Goal: Task Accomplishment & Management: Manage account settings

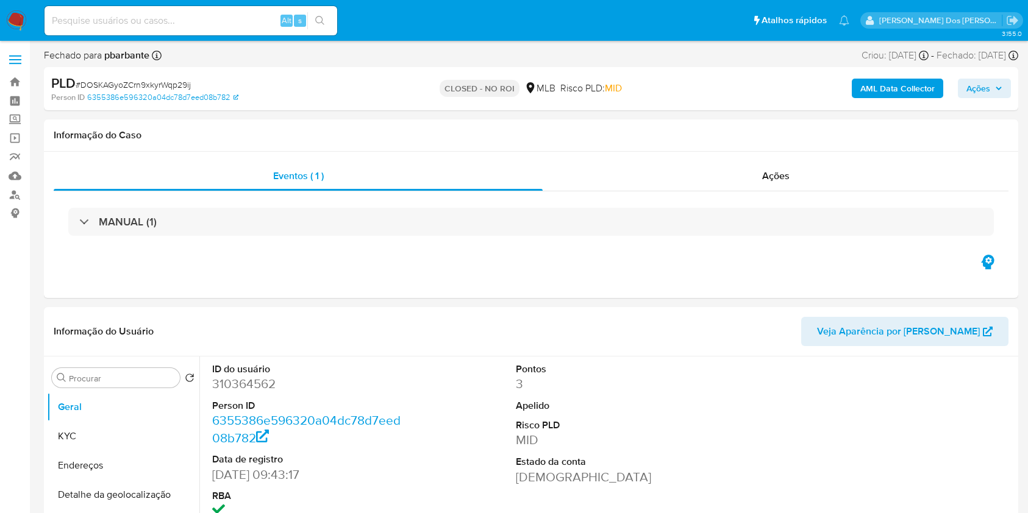
select select "10"
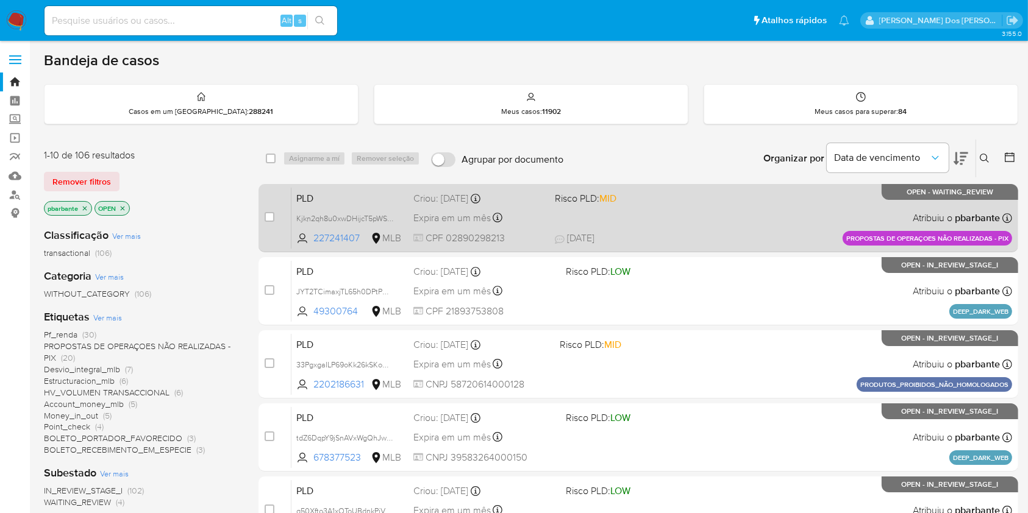
click at [602, 205] on span "Risco PLD: MID" at bounding box center [586, 197] width 62 height 13
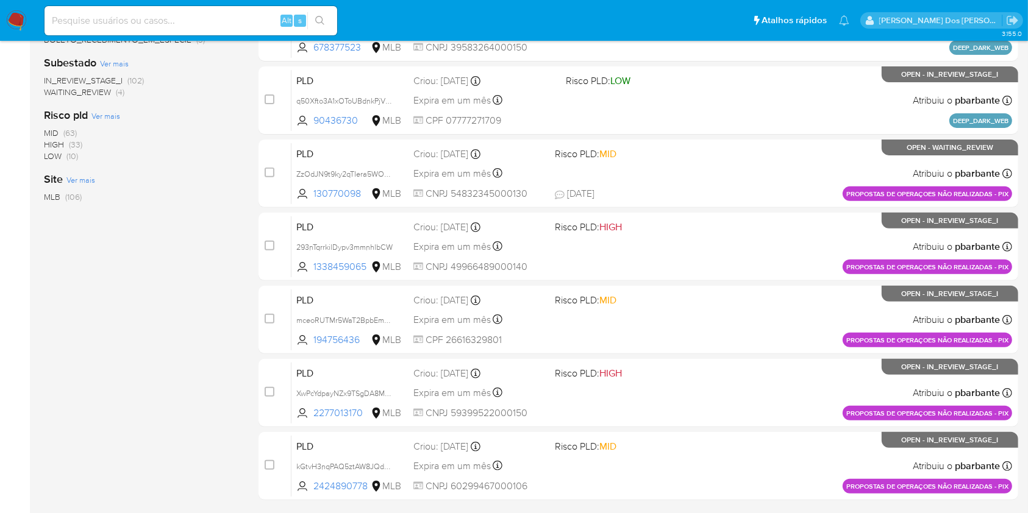
scroll to position [412, 0]
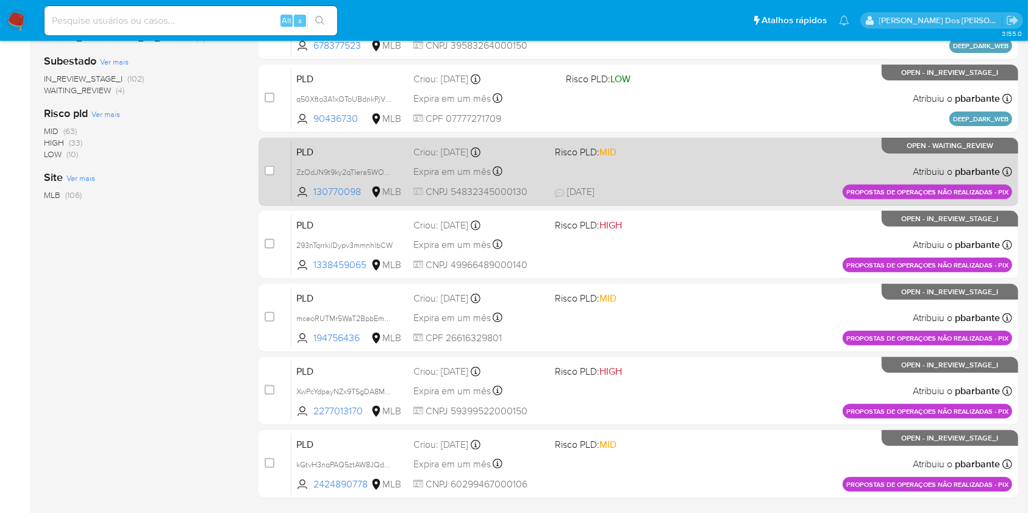
click at [621, 202] on div "PLD ZzOdJN9t9ky2qTIera5WObvW 130770098 MLB Risco PLD: MID Criou: 14/08/2025 Cri…" at bounding box center [651, 172] width 720 height 62
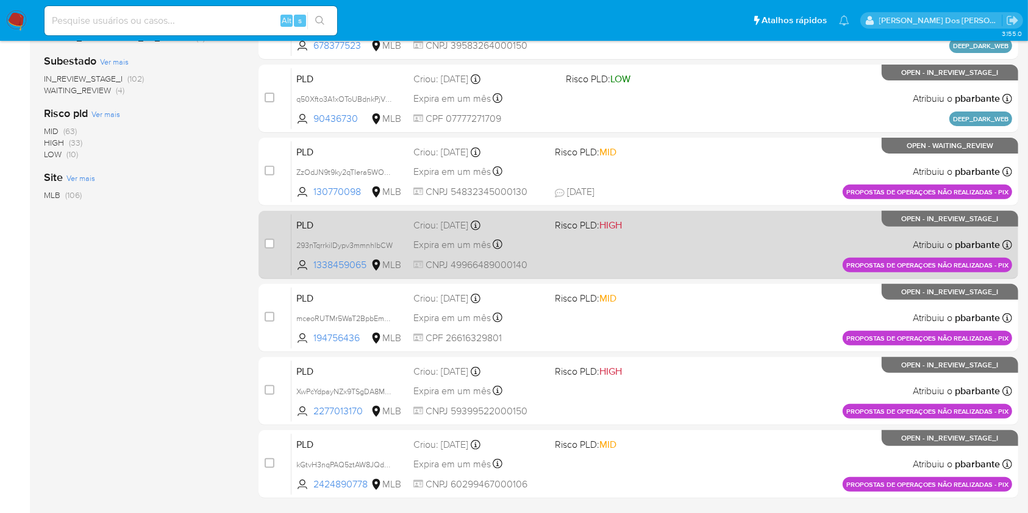
click at [622, 232] on span "HIGH" at bounding box center [610, 225] width 23 height 14
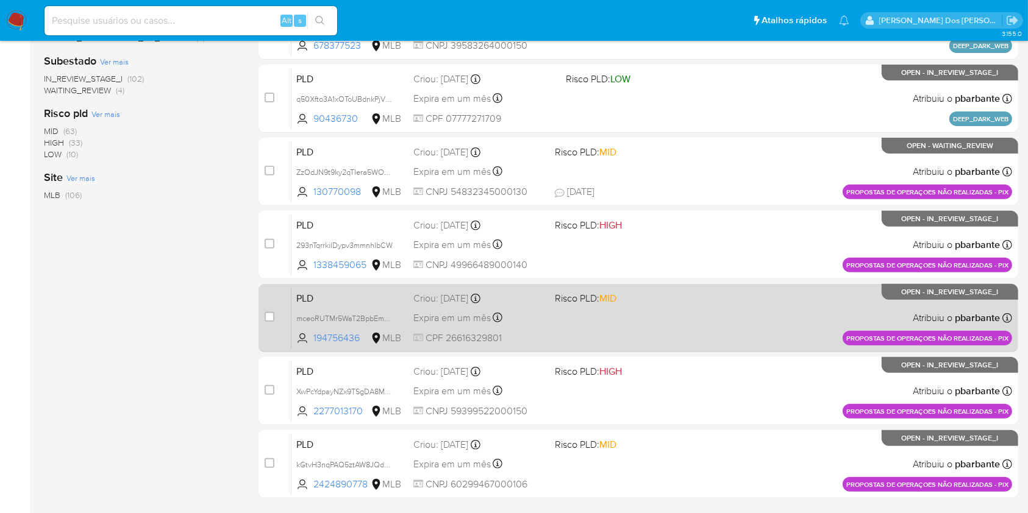
click at [661, 305] on span "Risco PLD: MID" at bounding box center [621, 297] width 132 height 16
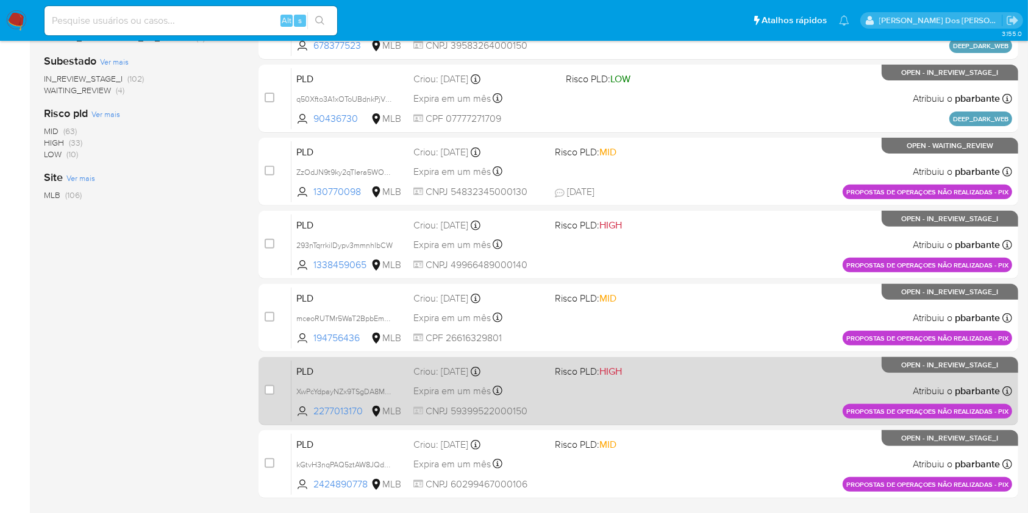
click at [680, 422] on div "PLD XwPcYdpayNZx9TSgDA8Muegn 2277013170 MLB Risco PLD: HIGH Criou: 14/08/2025 C…" at bounding box center [651, 391] width 720 height 62
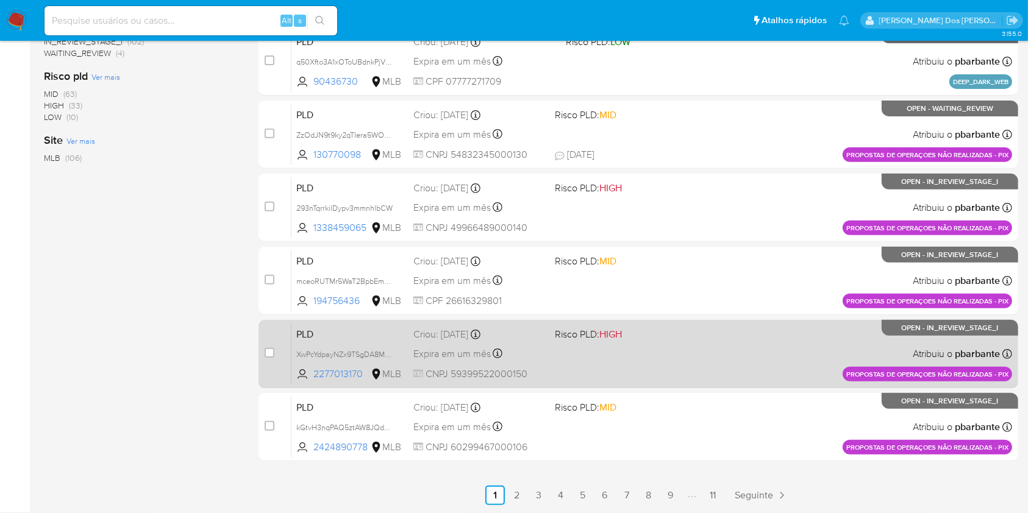
scroll to position [545, 0]
click at [680, 438] on div "PLD kGtvH3nqPAQ5ztAW8JQd6msR 2424890778 MLB Risco PLD: MID Criou: 14/08/2025 Cr…" at bounding box center [651, 427] width 720 height 62
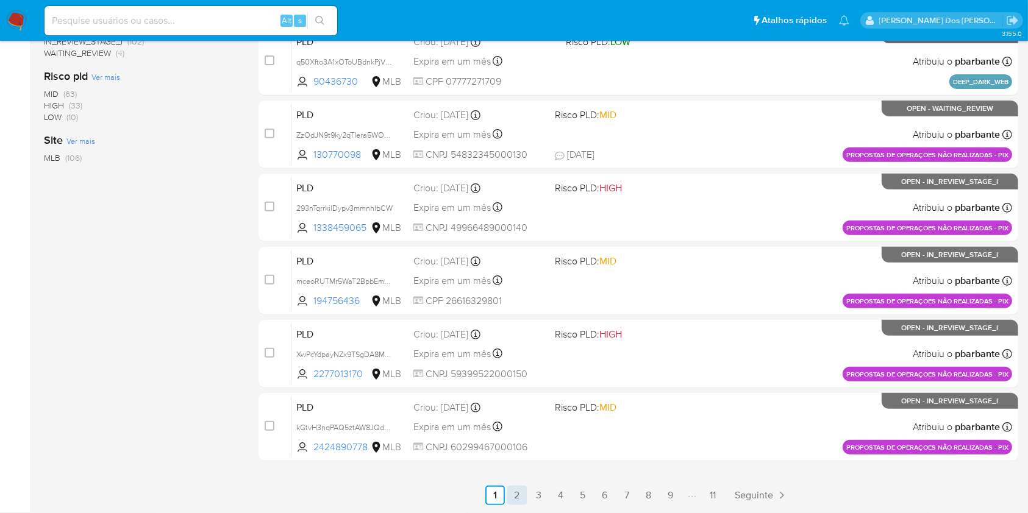
click at [527, 497] on link "2" at bounding box center [517, 496] width 20 height 20
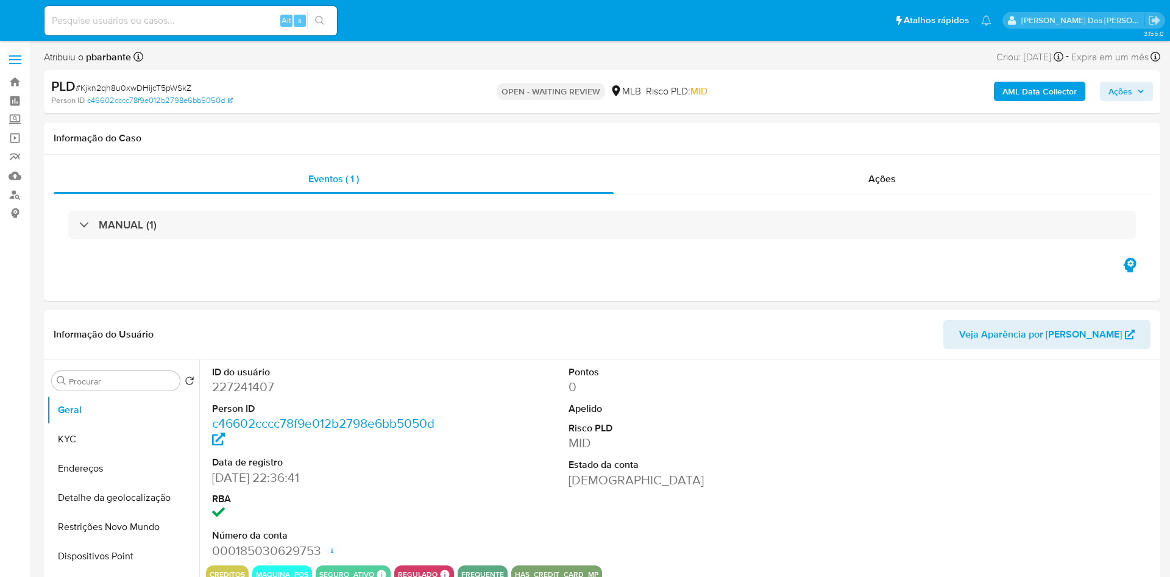
select select "10"
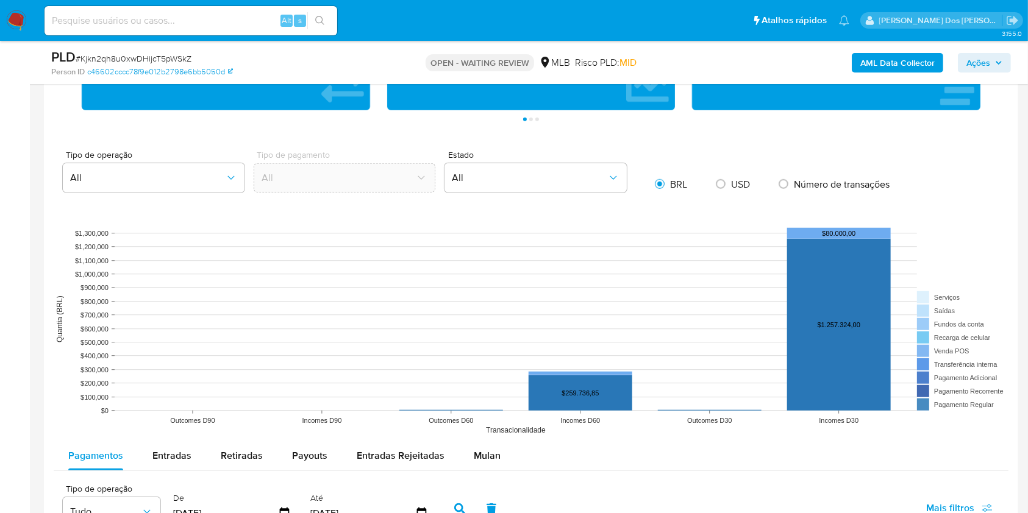
scroll to position [889, 0]
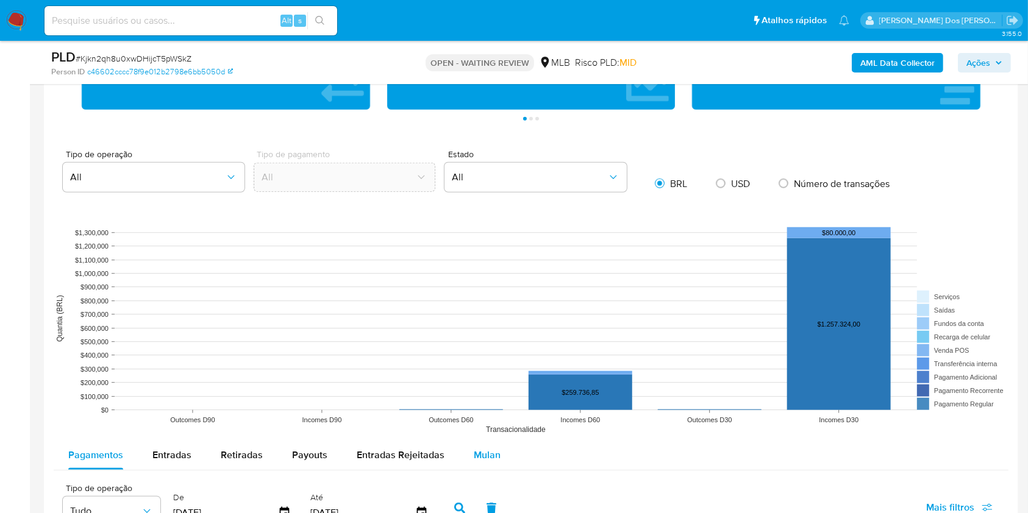
click at [483, 458] on div "Mulan" at bounding box center [487, 455] width 27 height 29
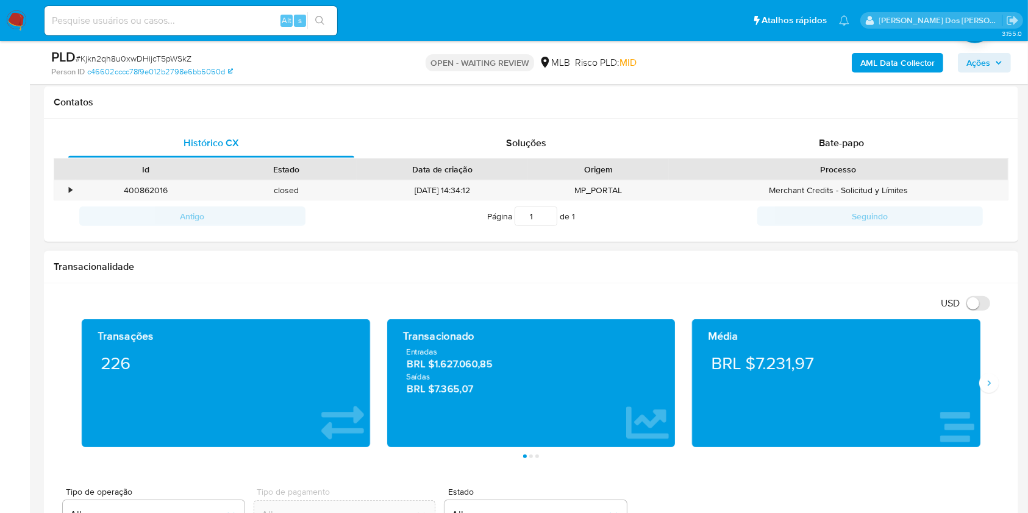
scroll to position [547, 0]
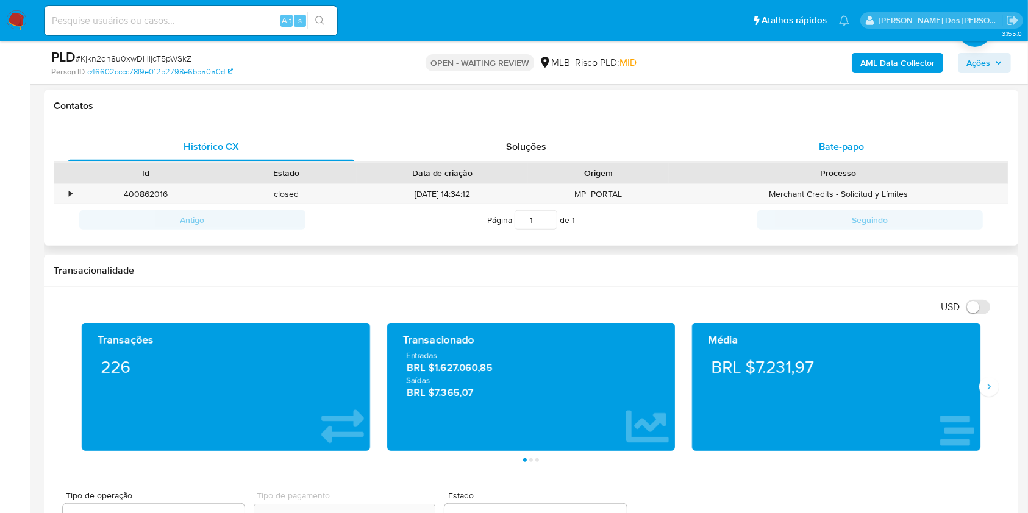
click at [847, 162] on div "Bate-papo" at bounding box center [841, 146] width 286 height 29
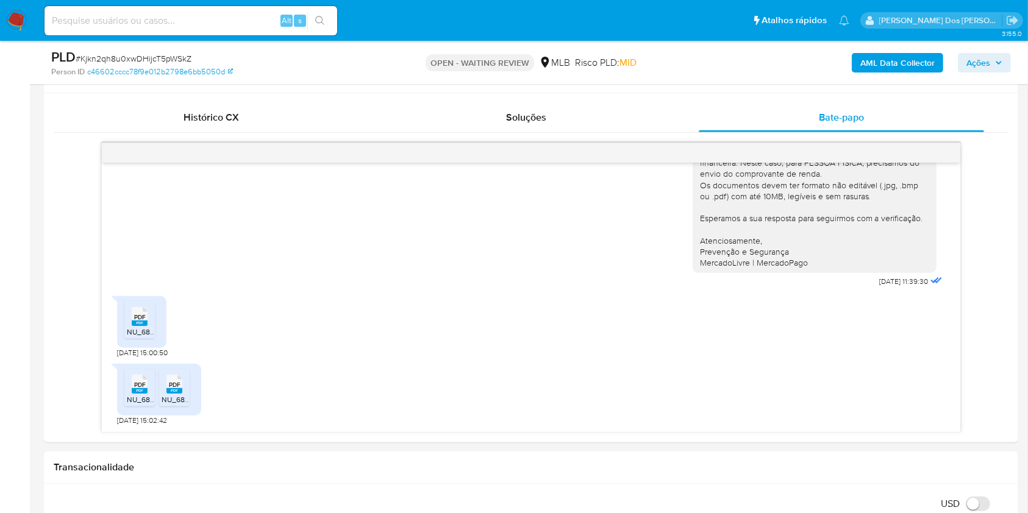
scroll to position [578, 0]
click at [141, 324] on rect at bounding box center [140, 321] width 16 height 5
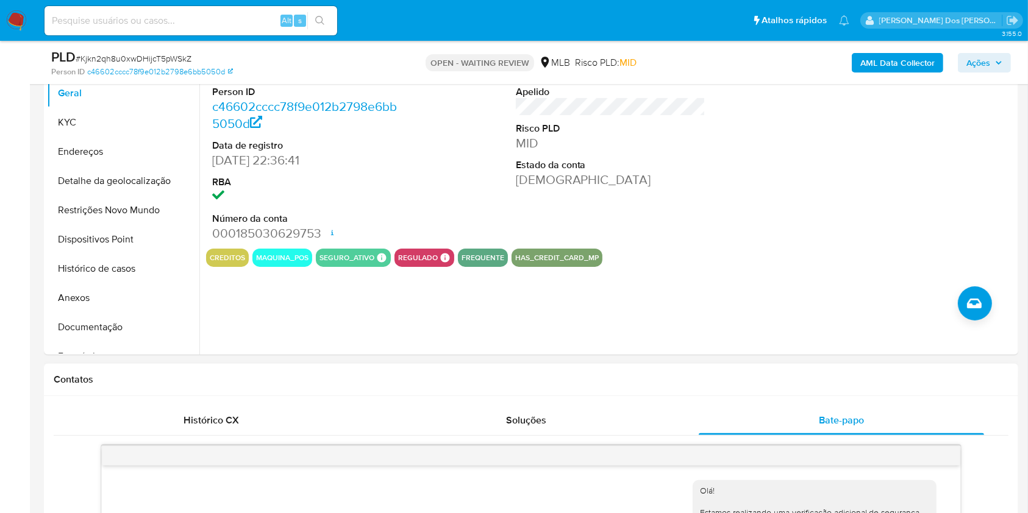
scroll to position [275, 0]
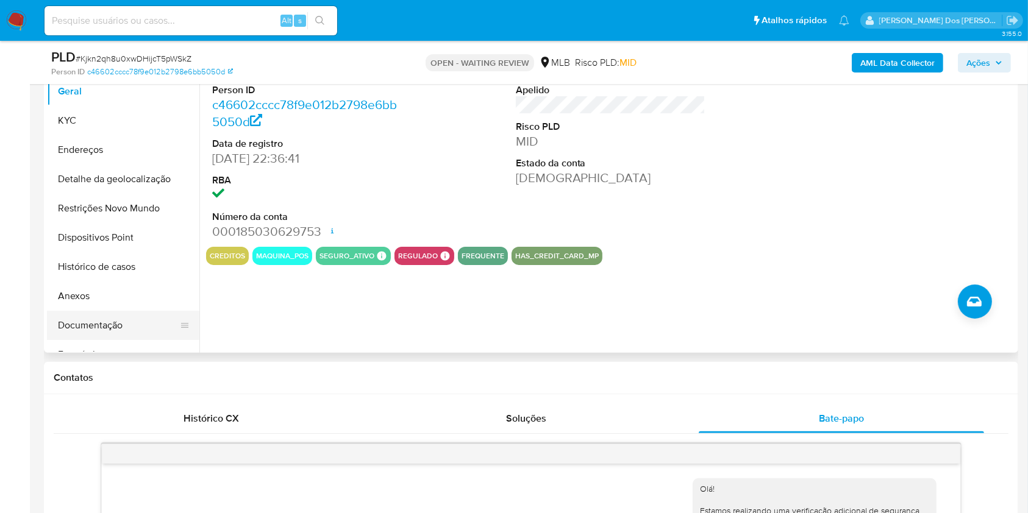
click at [124, 340] on button "Documentação" at bounding box center [118, 325] width 143 height 29
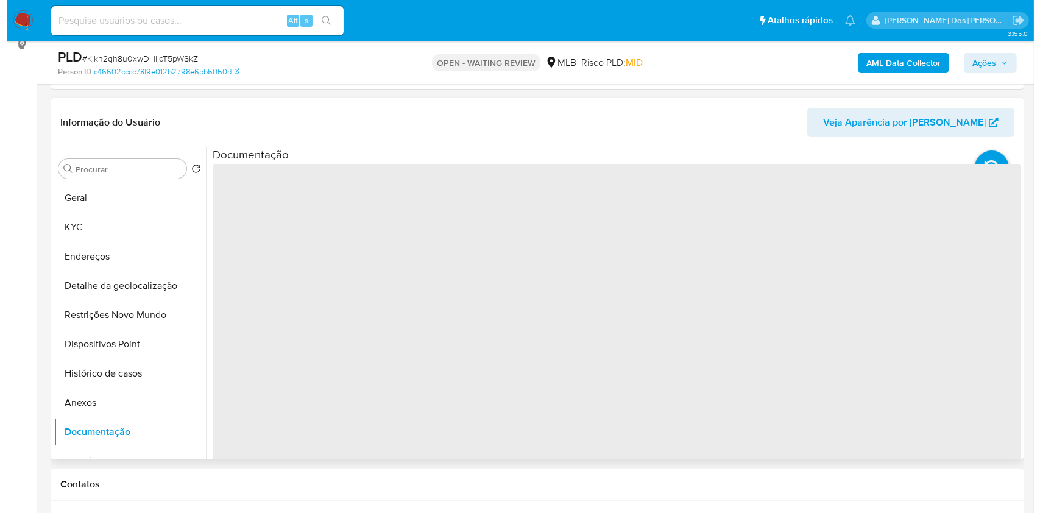
scroll to position [168, 0]
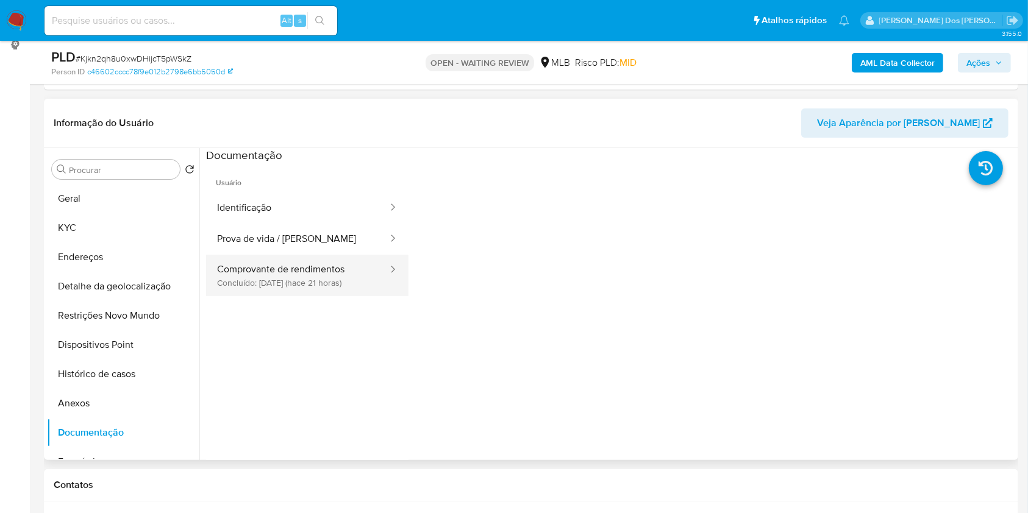
click at [319, 295] on button "Comprovante de rendimentos Concluído: 24/08/2025 (hace 21 horas)" at bounding box center [297, 275] width 183 height 41
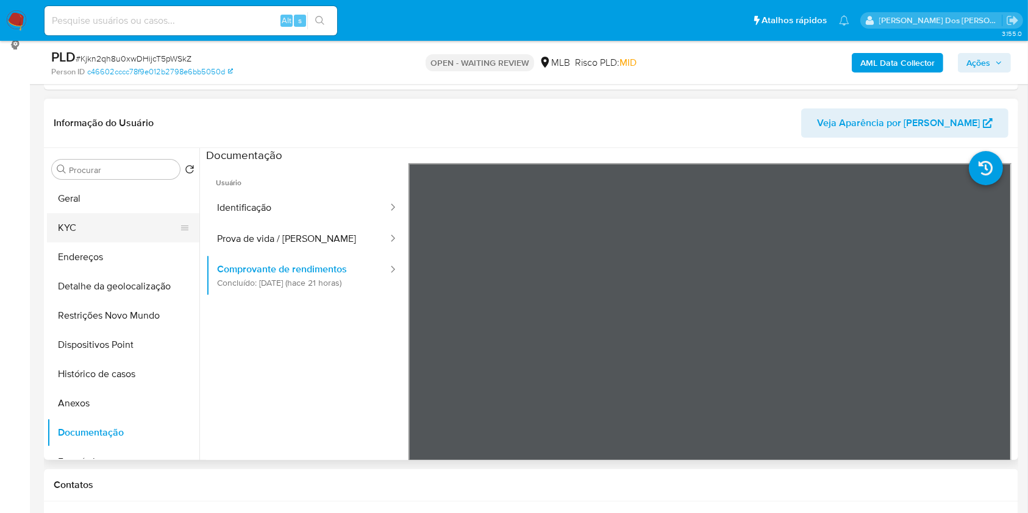
click at [115, 243] on button "KYC" at bounding box center [118, 227] width 143 height 29
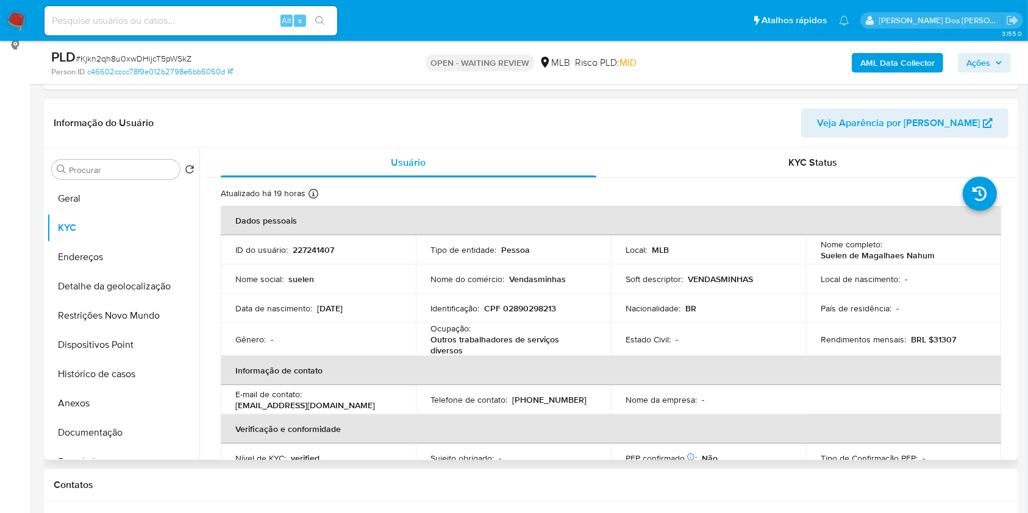
click at [309, 255] on p "227241407" at bounding box center [313, 249] width 41 height 11
copy p "227241407"
drag, startPoint x: 473, startPoint y: 365, endPoint x: 429, endPoint y: 361, distance: 44.0
click at [430, 356] on p "Outros trabalhadores de serviços diversos" at bounding box center [510, 345] width 161 height 22
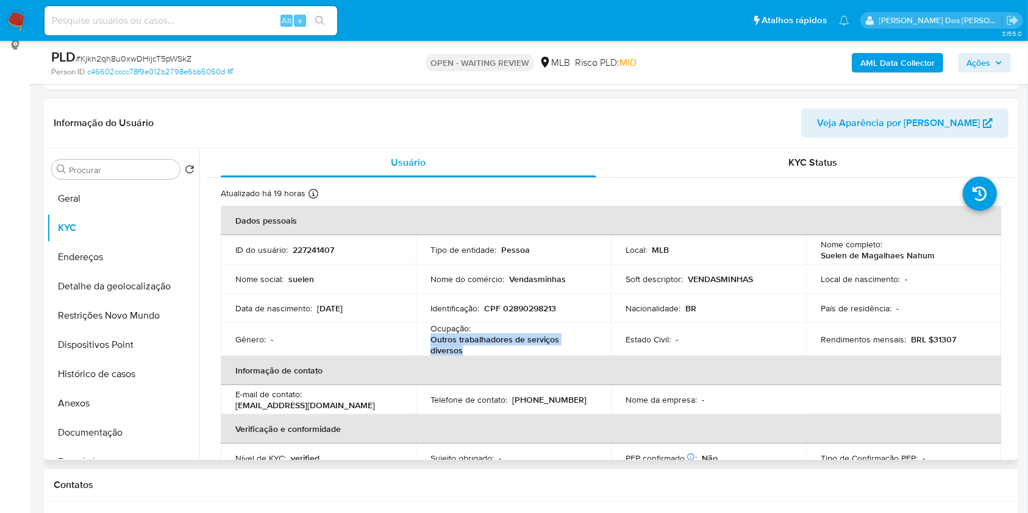
copy p "Outros trabalhadores de serviços diversos"
drag, startPoint x: 977, startPoint y: 361, endPoint x: 927, endPoint y: 361, distance: 50.0
click at [927, 345] on div "Rendimentos mensais : BRL $31307" at bounding box center [903, 339] width 166 height 11
copy p "31307"
click at [879, 62] on b "AML Data Collector" at bounding box center [897, 63] width 74 height 20
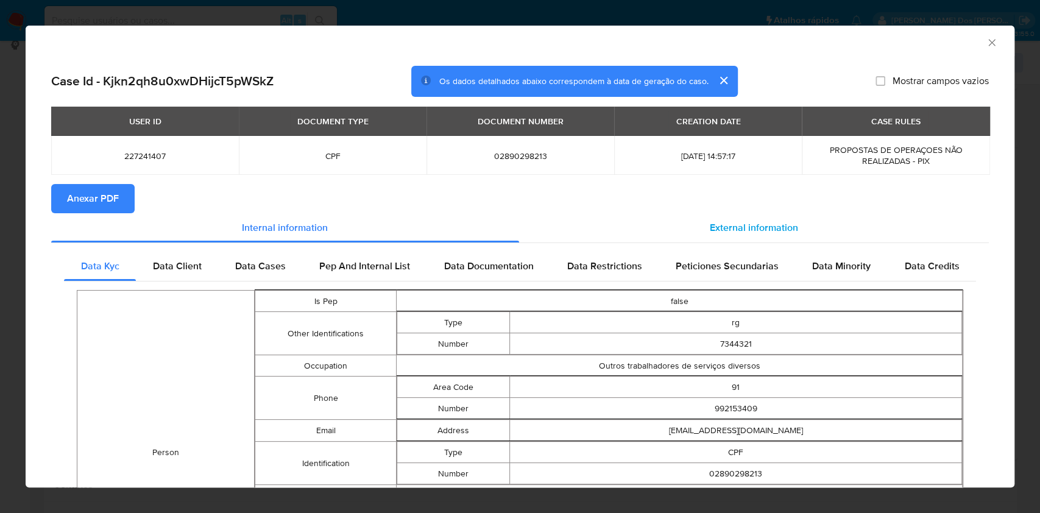
click at [736, 242] on div "External information" at bounding box center [754, 227] width 470 height 29
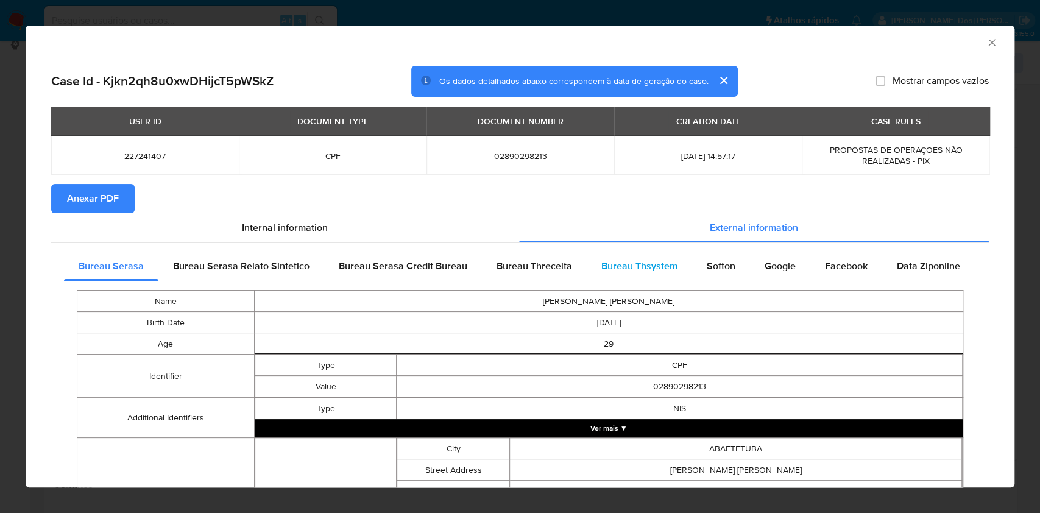
click at [661, 278] on div "Bureau Thsystem" at bounding box center [639, 266] width 105 height 29
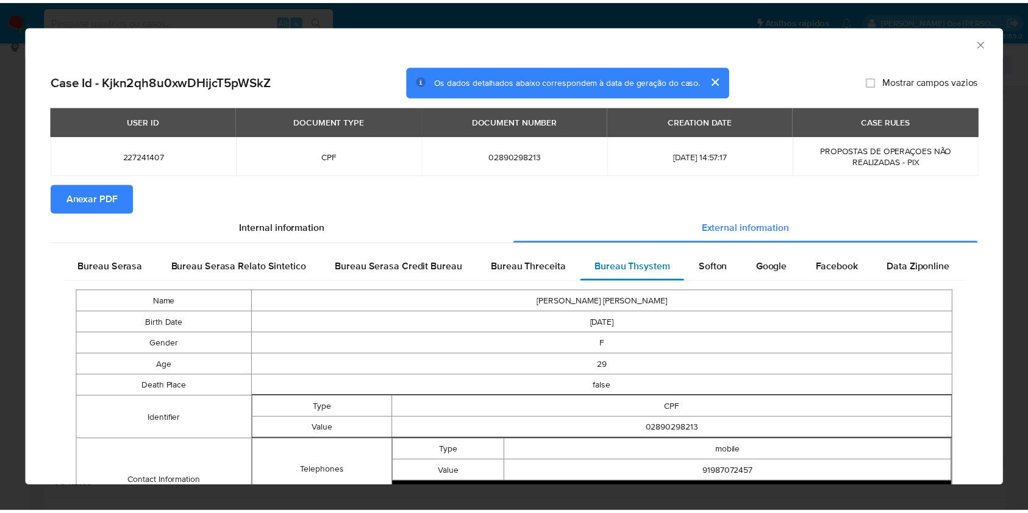
scroll to position [139, 0]
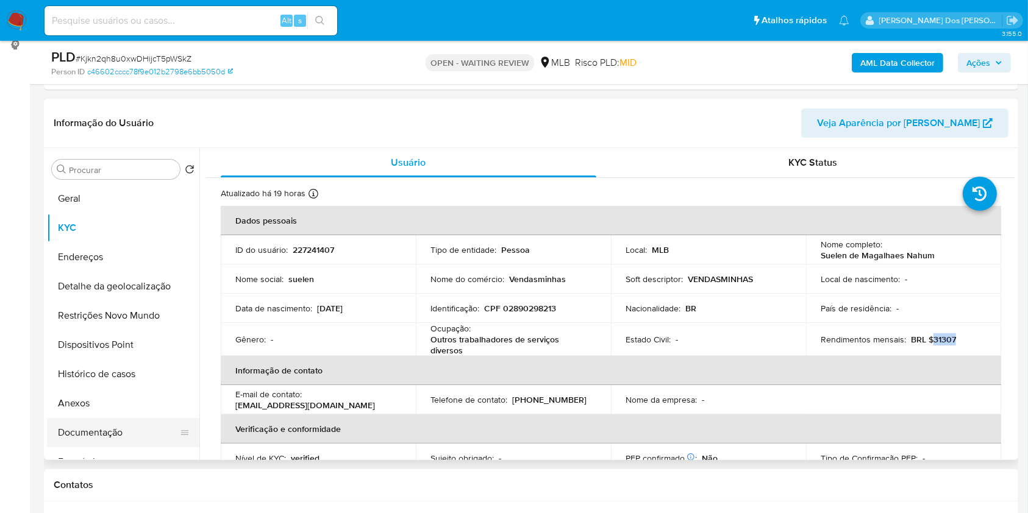
click at [133, 447] on button "Documentação" at bounding box center [118, 432] width 143 height 29
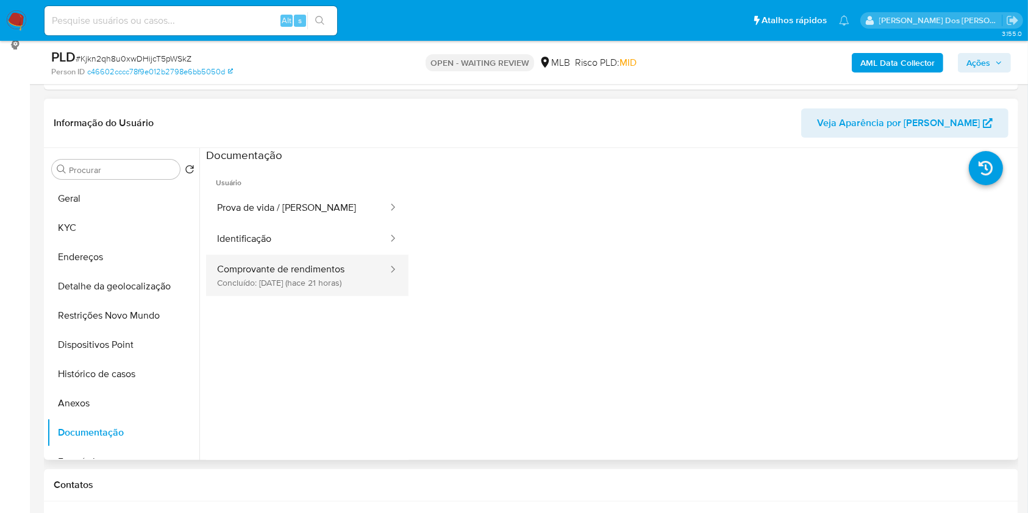
click at [312, 296] on button "Comprovante de rendimentos Concluído: 24/08/2025 (hace 21 horas)" at bounding box center [297, 275] width 183 height 41
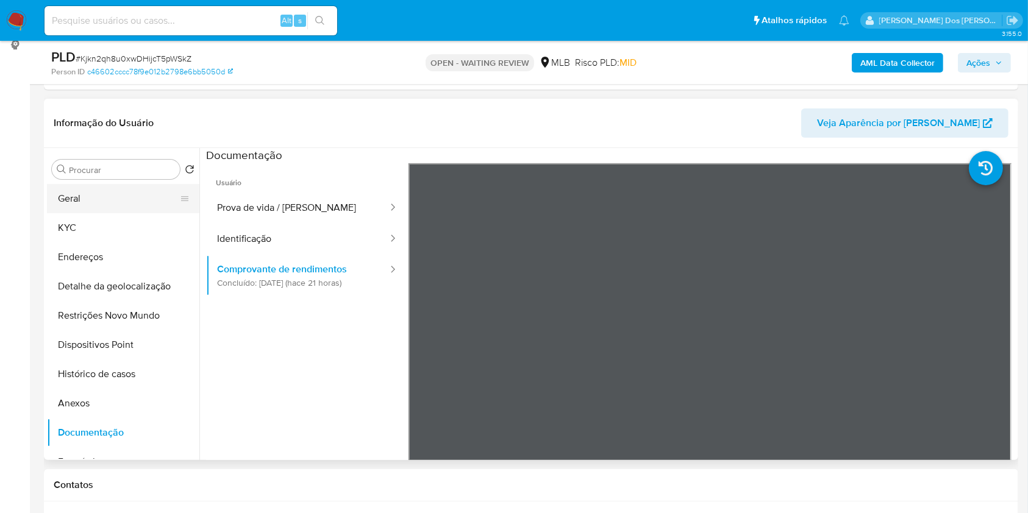
click at [90, 213] on button "Geral" at bounding box center [118, 198] width 143 height 29
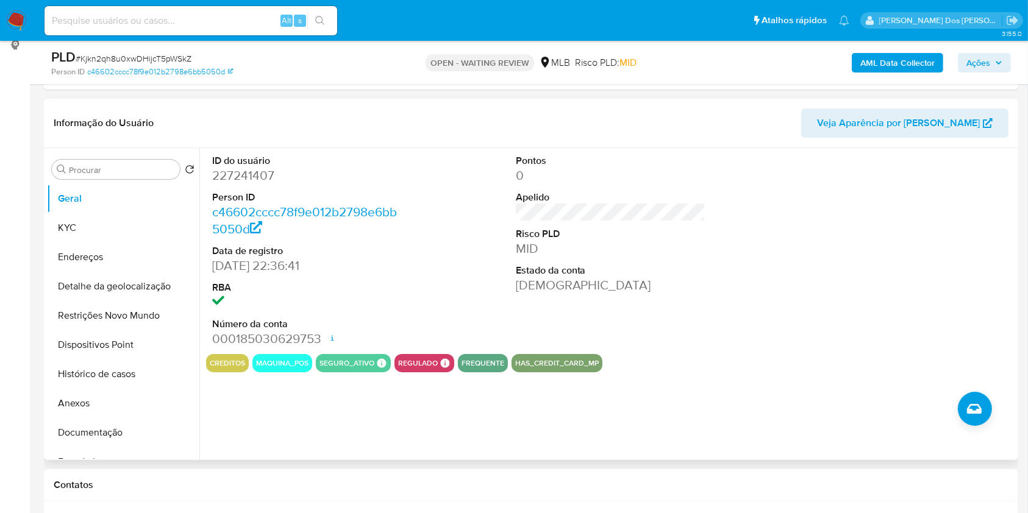
copy p "31307"
click at [138, 243] on button "KYC" at bounding box center [118, 227] width 143 height 29
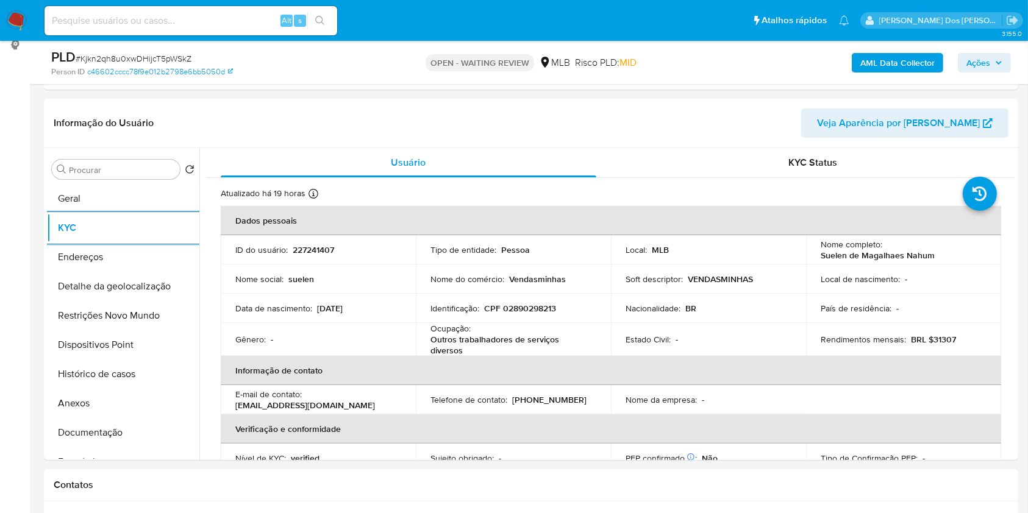
copy p "31307"
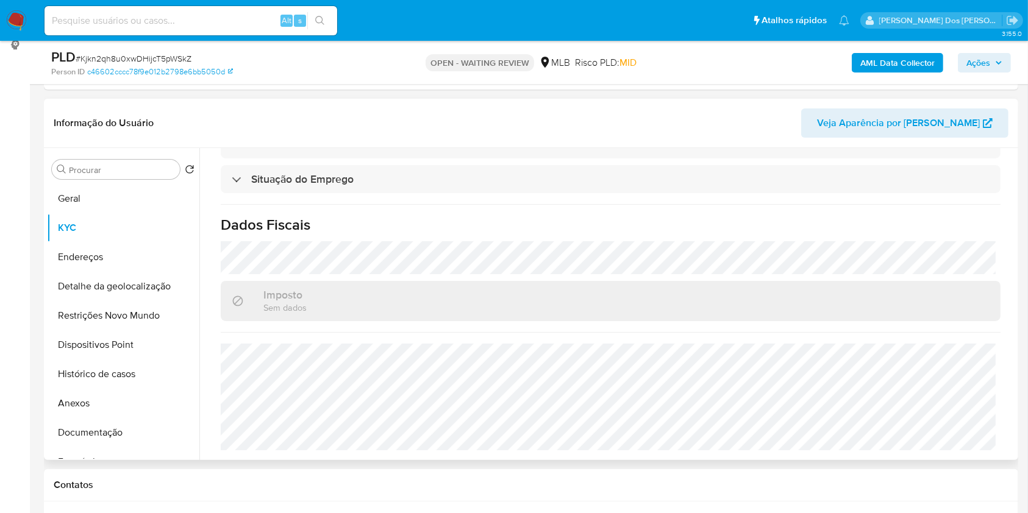
copy p "31307"
click at [141, 301] on button "Detalhe da geolocalização" at bounding box center [118, 286] width 143 height 29
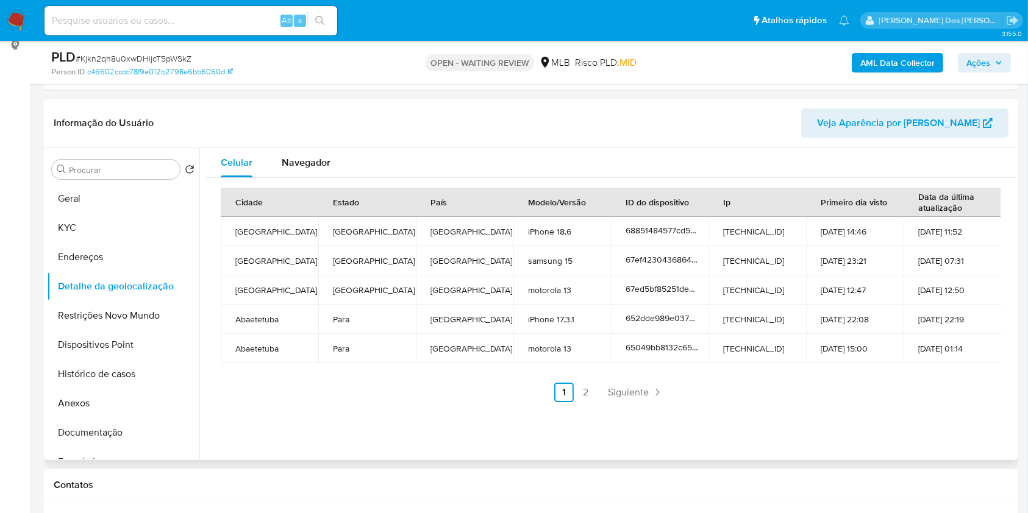
copy p "31307"
click at [110, 330] on button "Restrições Novo Mundo" at bounding box center [118, 315] width 143 height 29
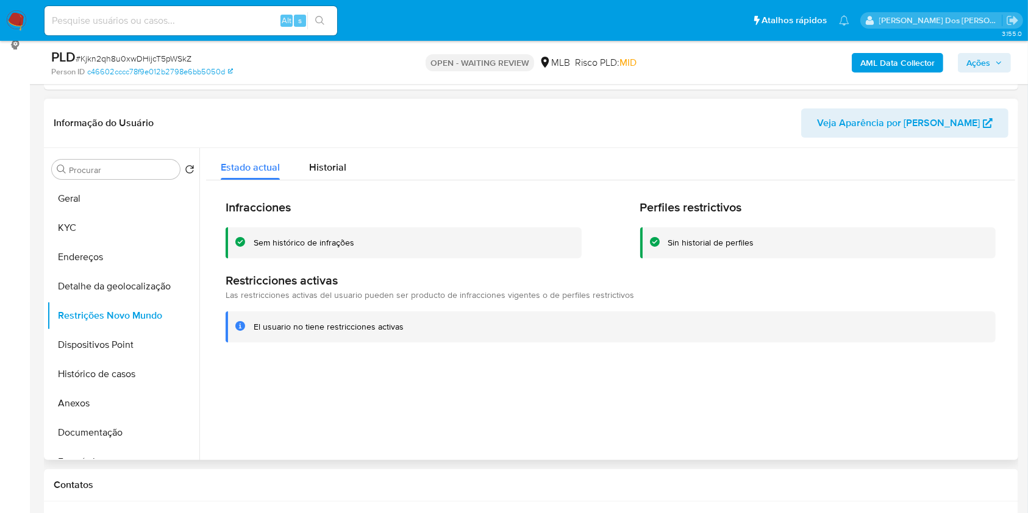
copy p "31307"
click at [101, 360] on button "Dispositivos Point" at bounding box center [118, 344] width 143 height 29
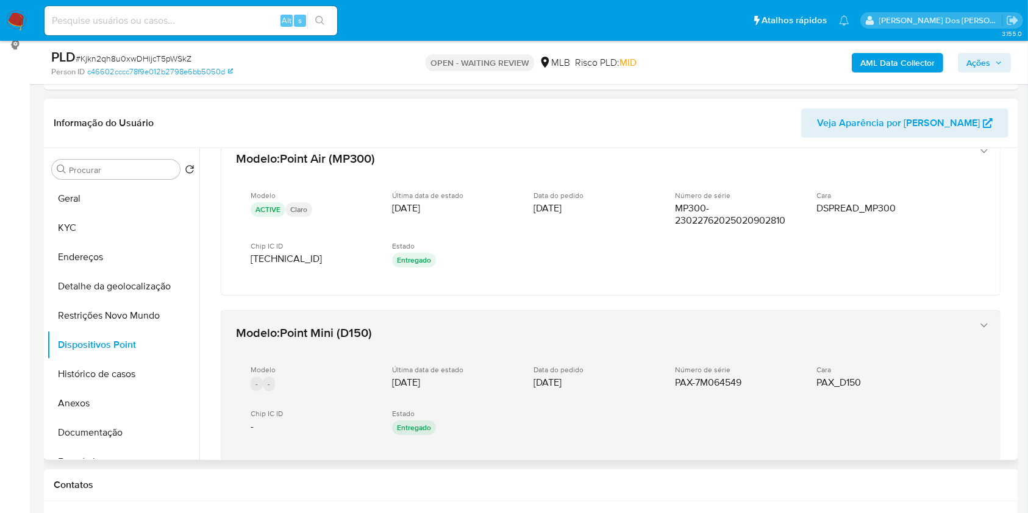
scroll to position [26, 0]
copy p "31307"
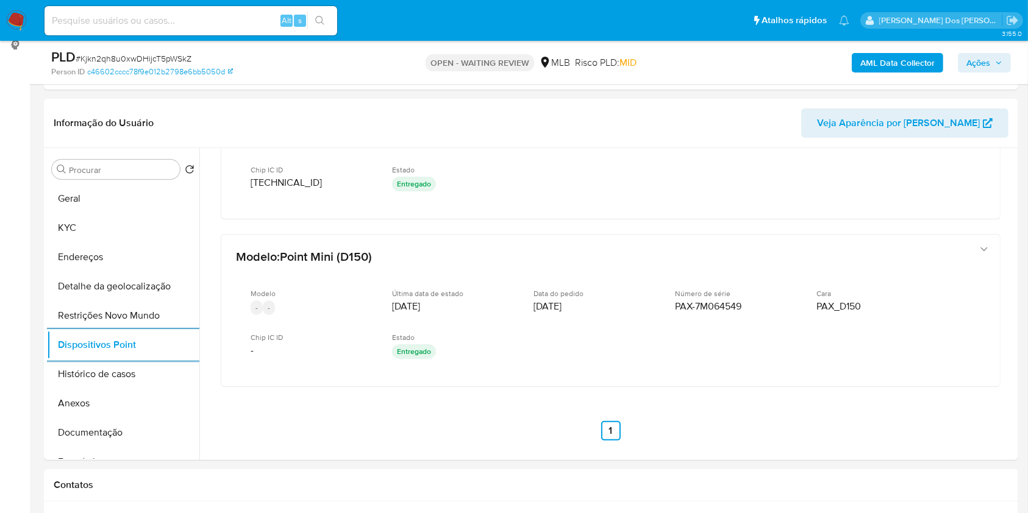
click at [998, 56] on span "Ações" at bounding box center [984, 62] width 36 height 17
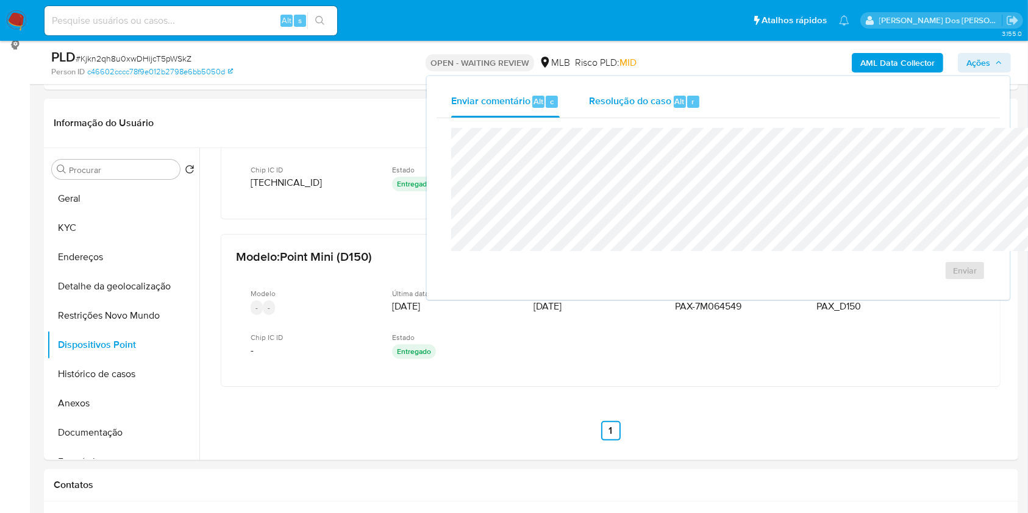
click at [589, 100] on span "Resolução do caso" at bounding box center [630, 101] width 82 height 14
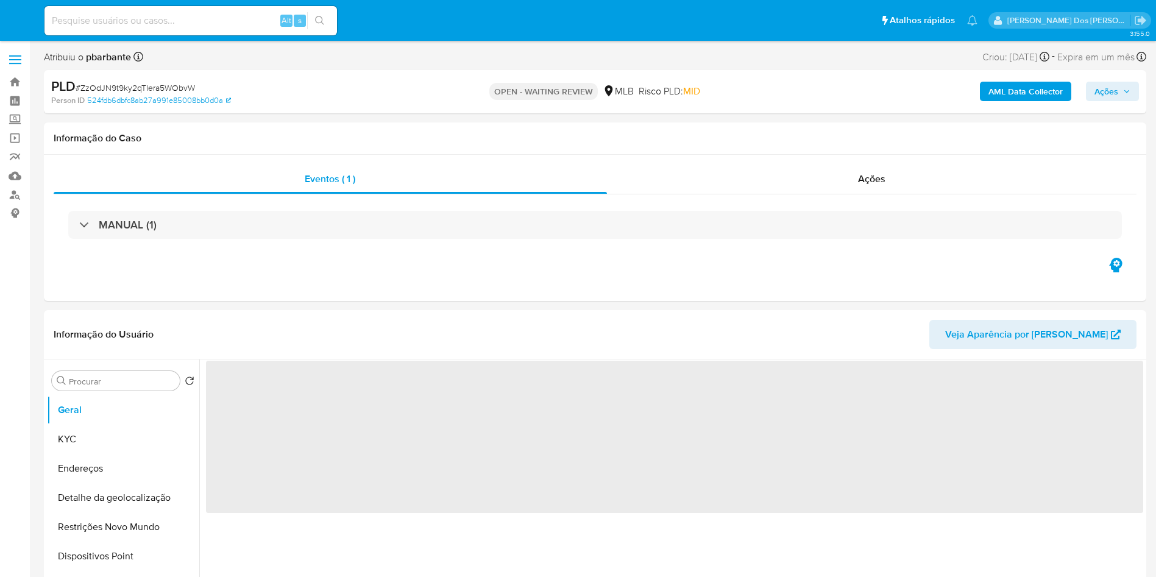
select select "10"
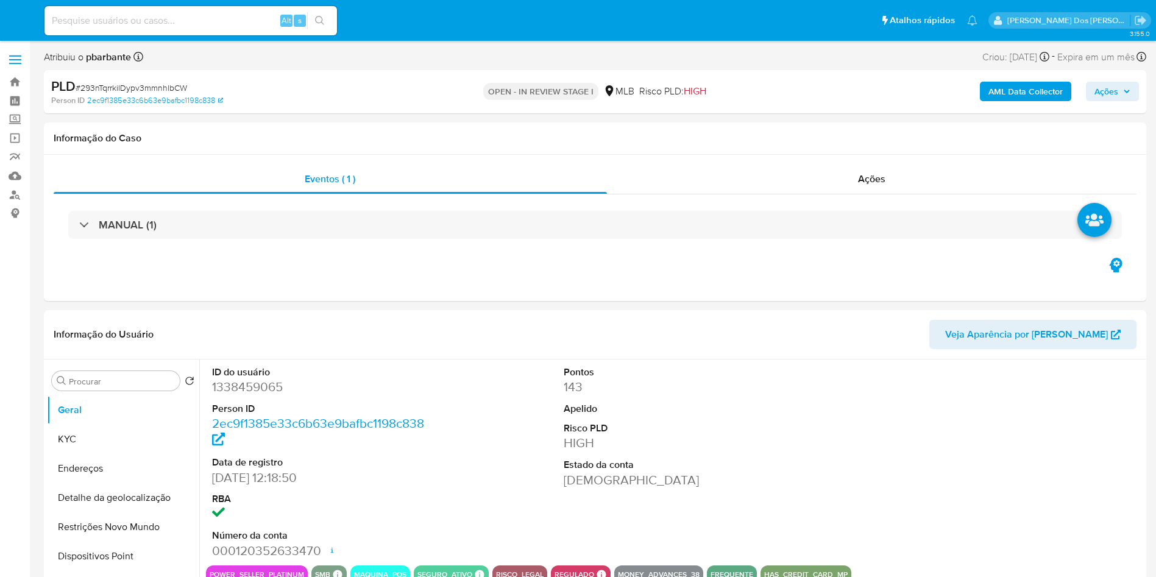
select select "10"
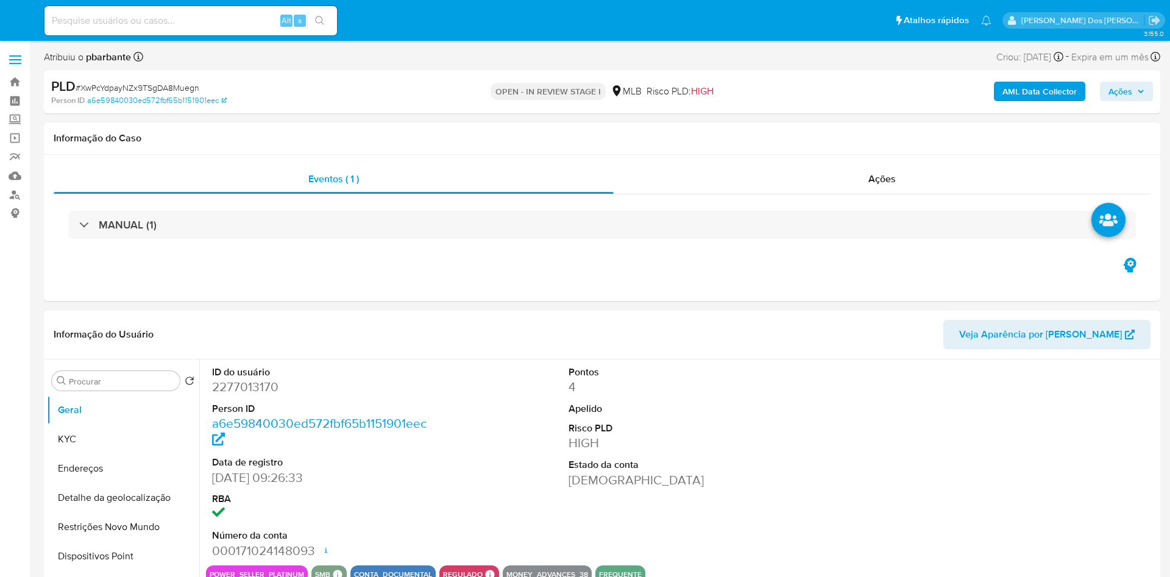
select select "10"
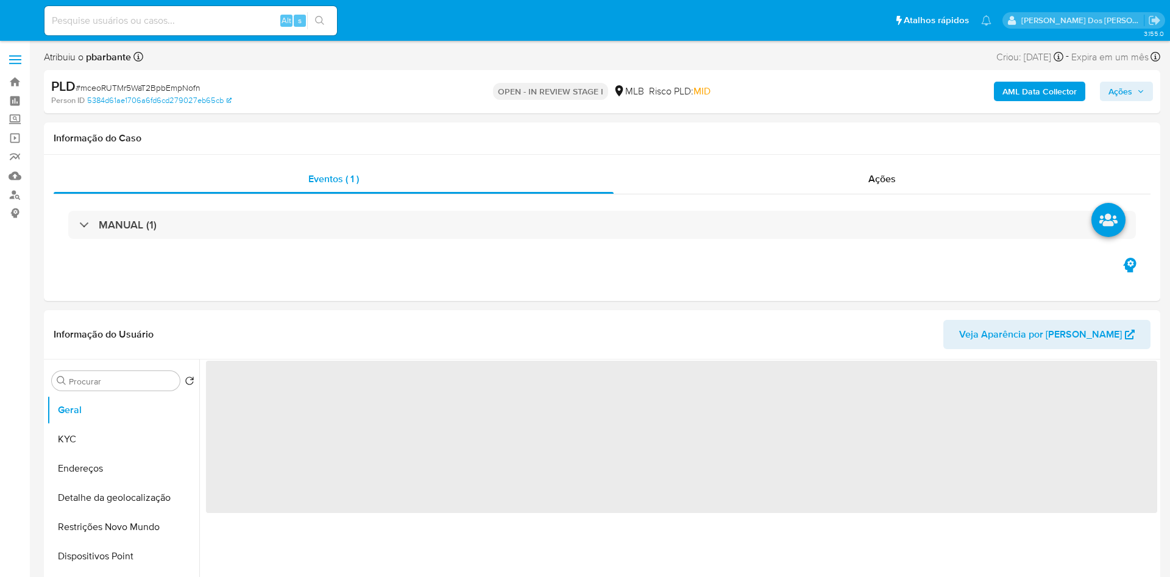
select select "10"
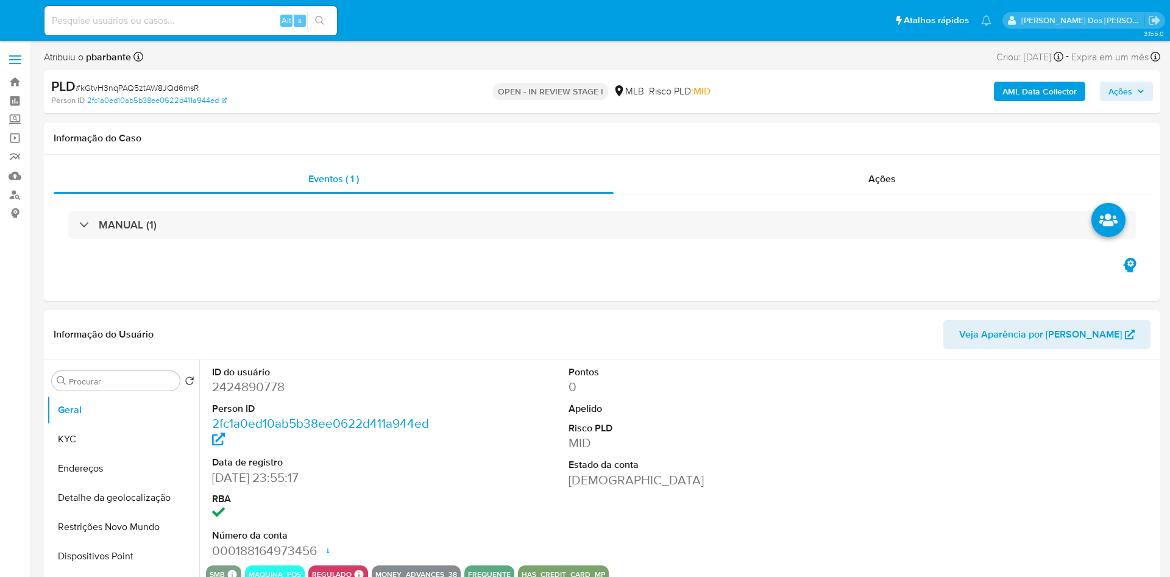
select select "10"
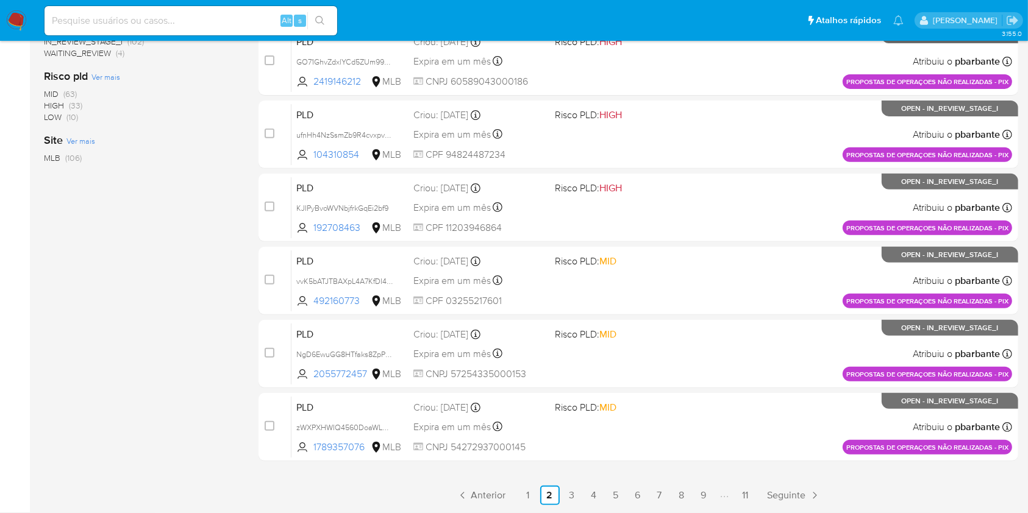
scroll to position [545, 0]
click at [538, 500] on link "1" at bounding box center [528, 496] width 20 height 20
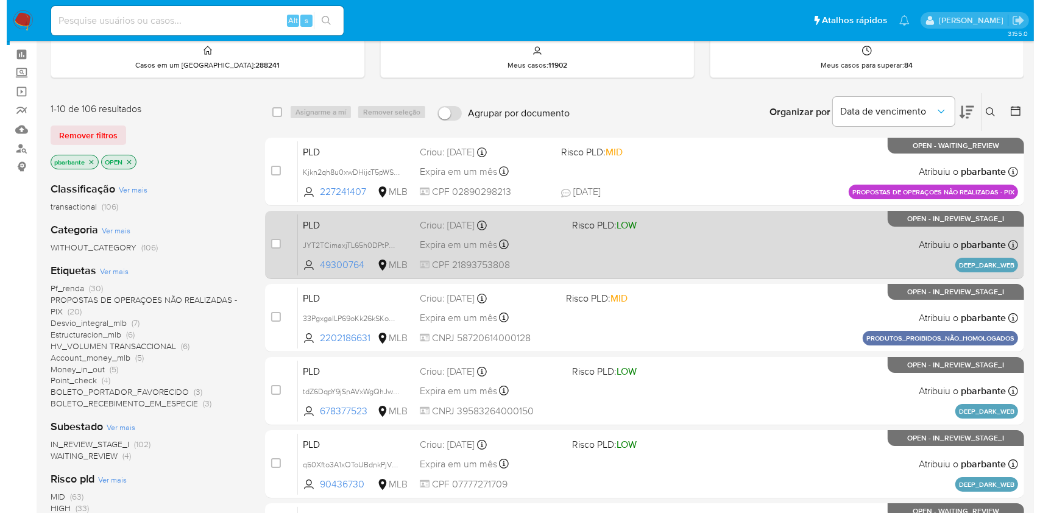
scroll to position [52, 0]
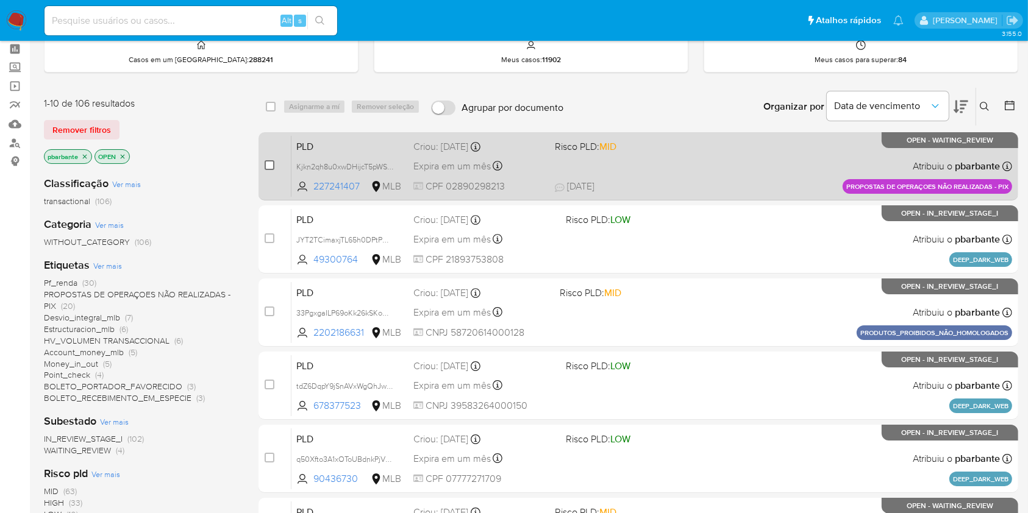
click at [274, 170] on input "checkbox" at bounding box center [269, 165] width 10 height 10
checkbox input "true"
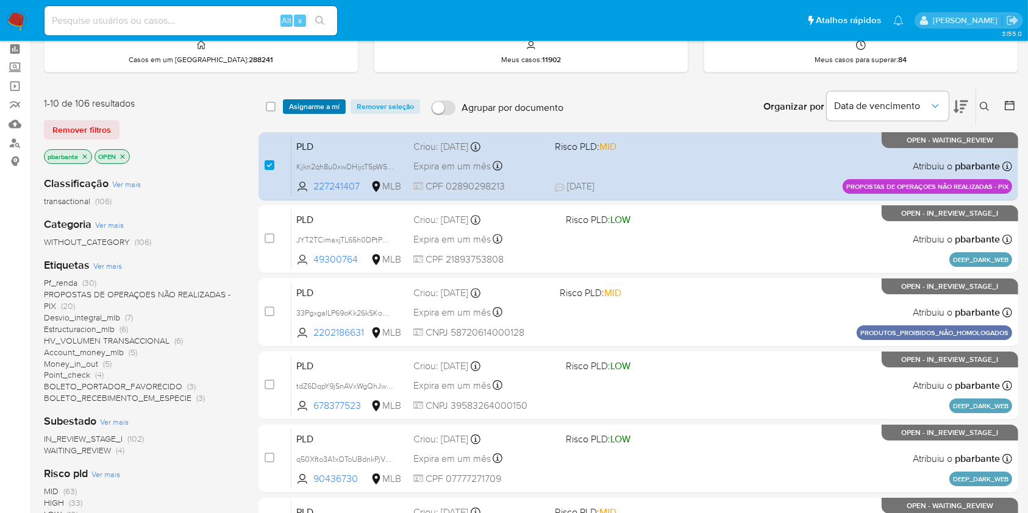
click at [339, 105] on span "Asignarme a mí" at bounding box center [314, 107] width 51 height 12
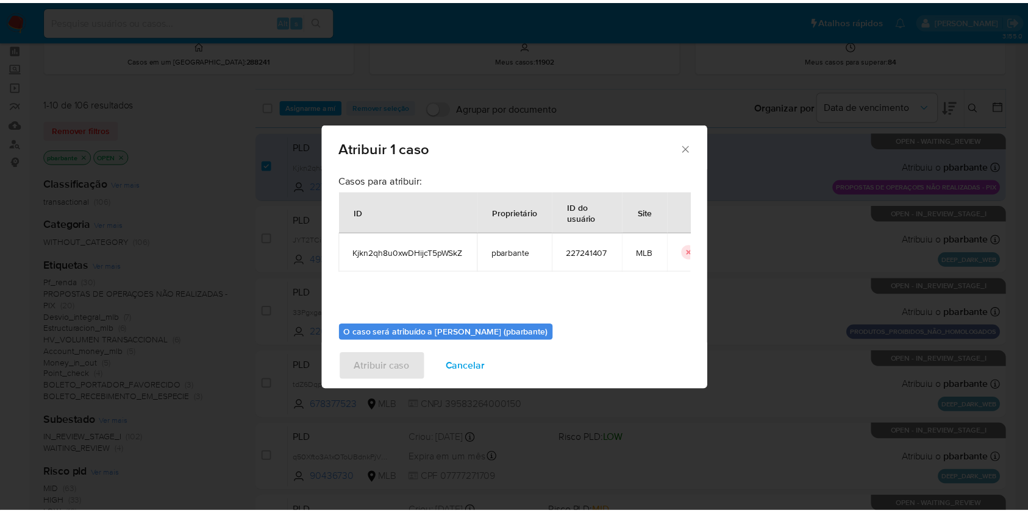
scroll to position [67, 0]
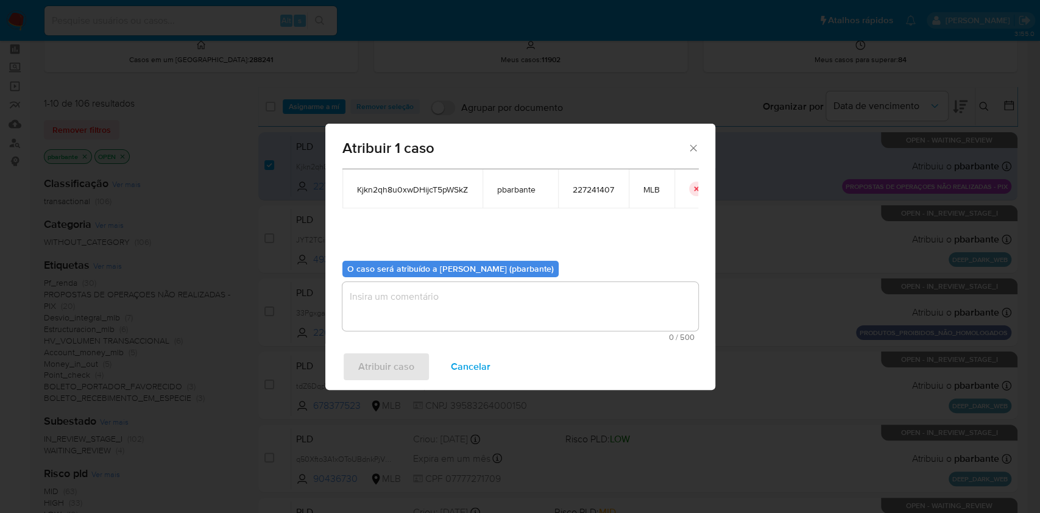
click at [414, 323] on textarea "assign-modal" at bounding box center [521, 306] width 356 height 49
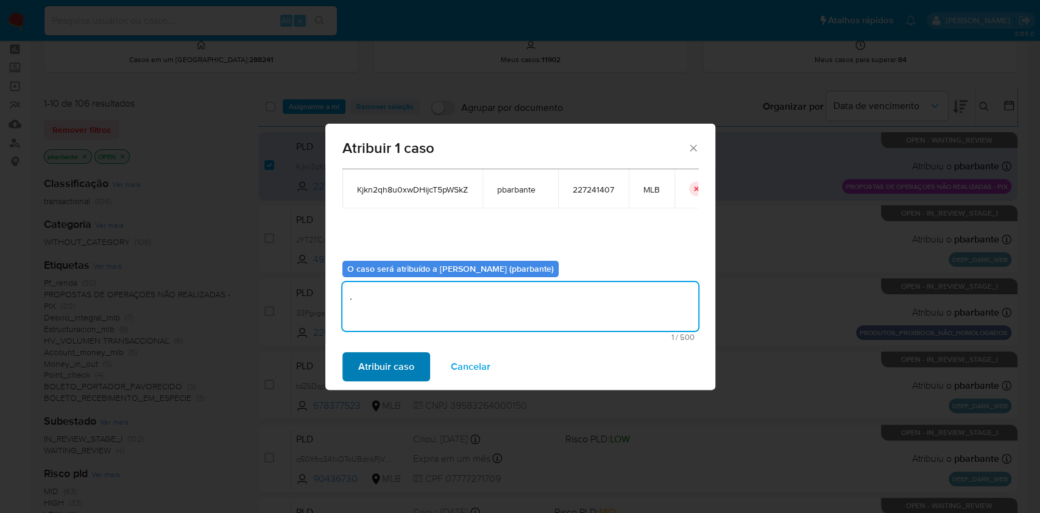
type textarea "."
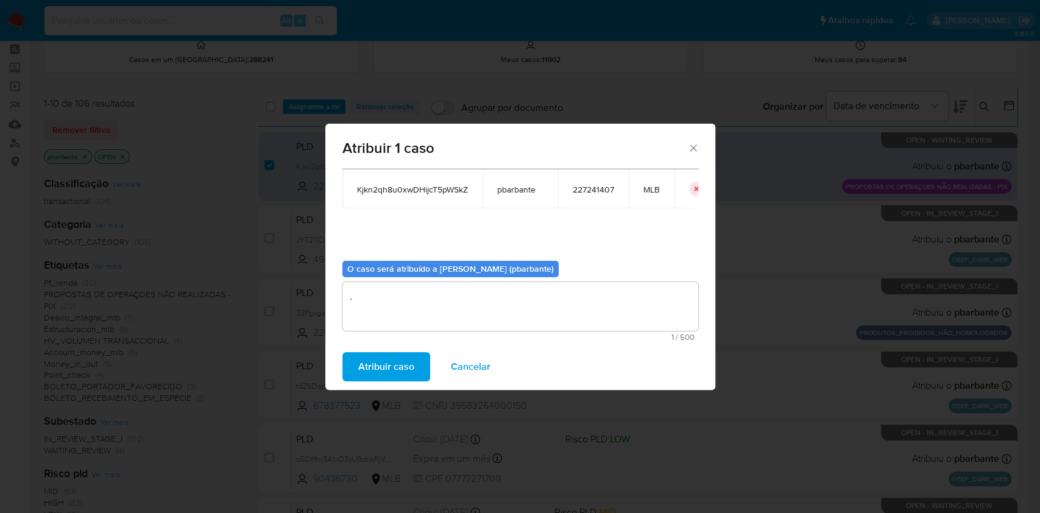
click at [378, 366] on span "Atribuir caso" at bounding box center [386, 366] width 56 height 27
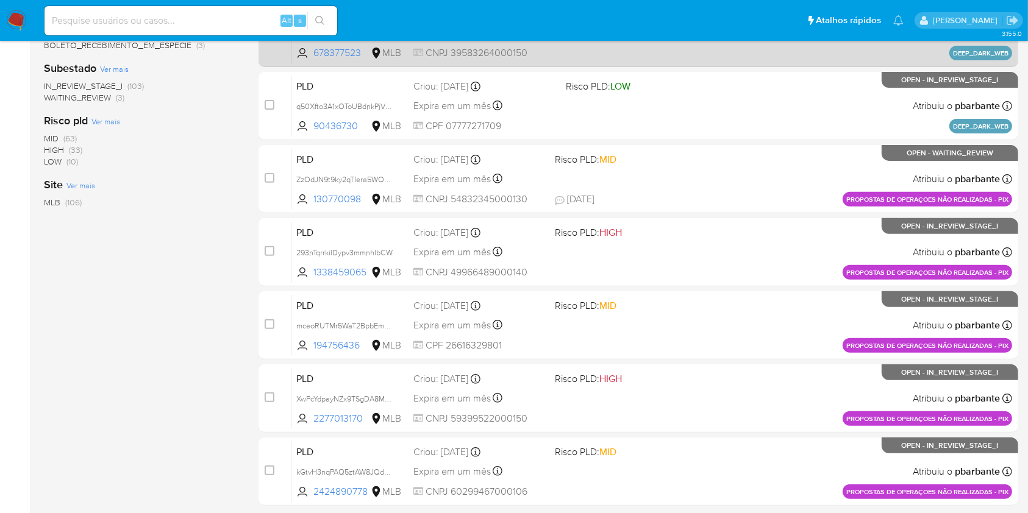
scroll to position [410, 0]
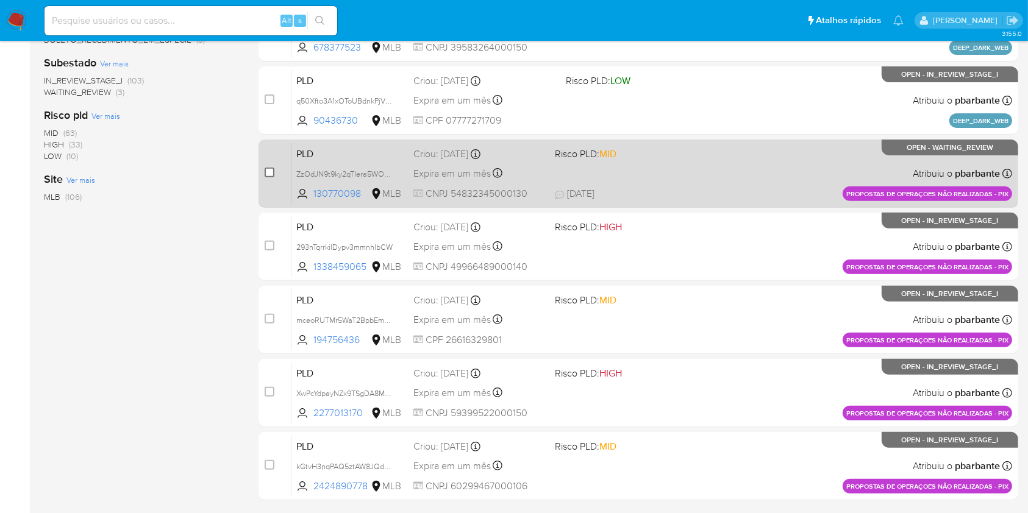
click at [274, 177] on input "checkbox" at bounding box center [269, 173] width 10 height 10
checkbox input "true"
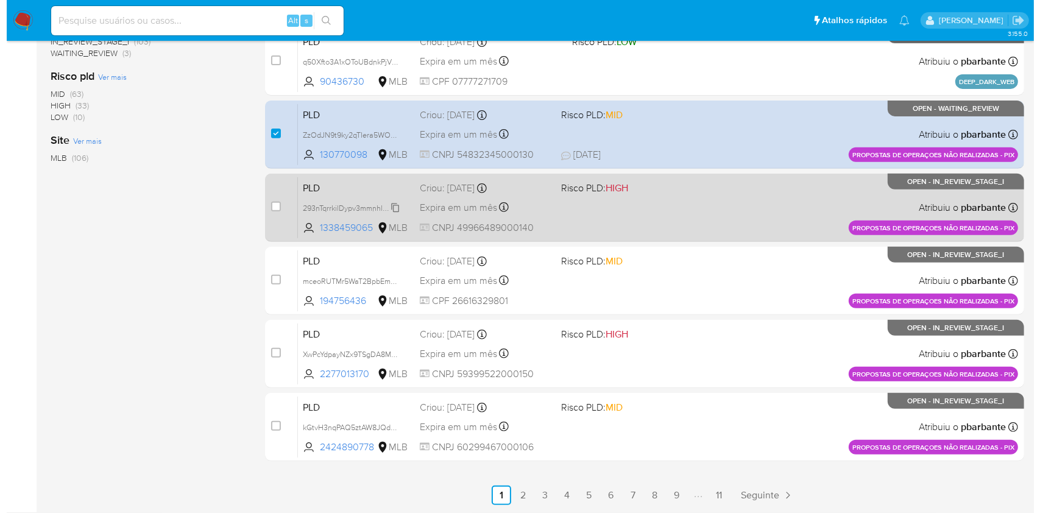
scroll to position [0, 0]
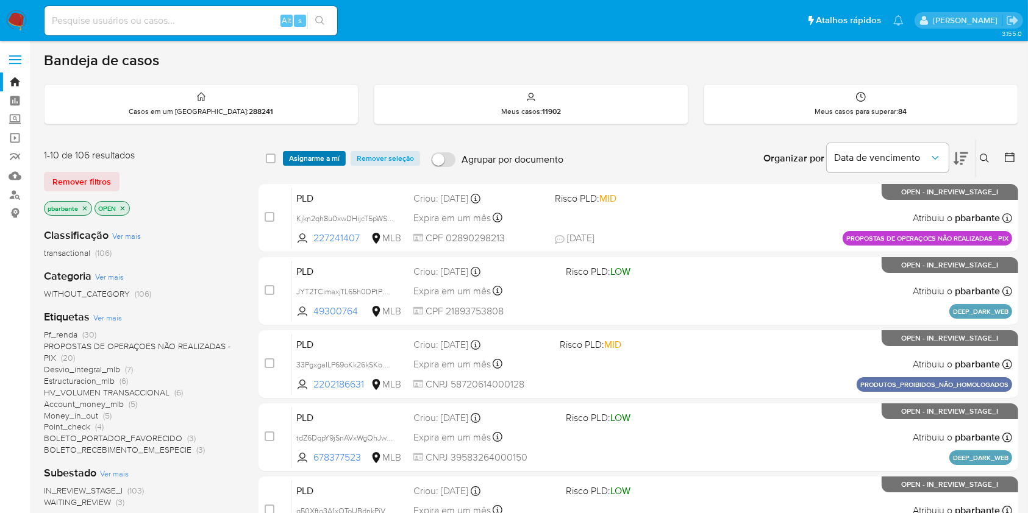
click at [339, 160] on span "Asignarme a mí" at bounding box center [314, 158] width 51 height 12
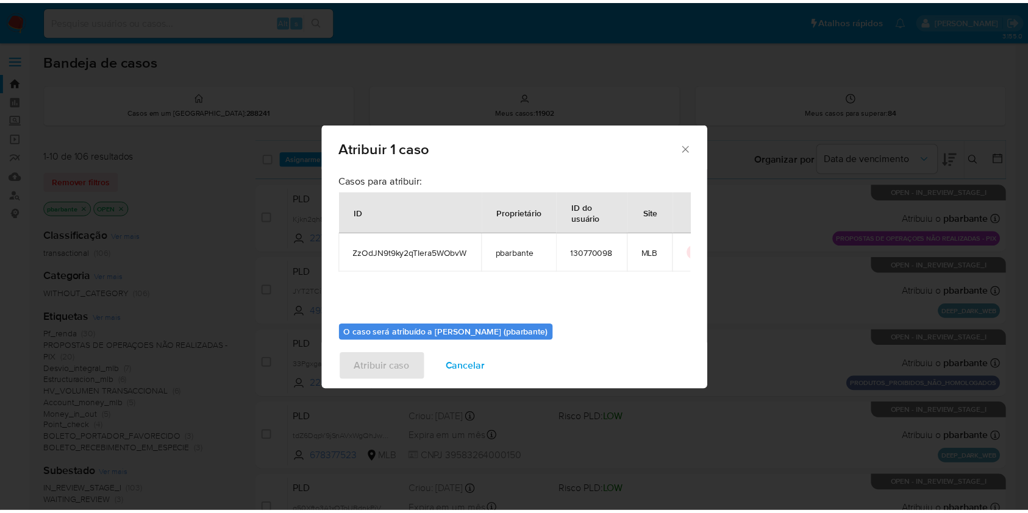
scroll to position [67, 0]
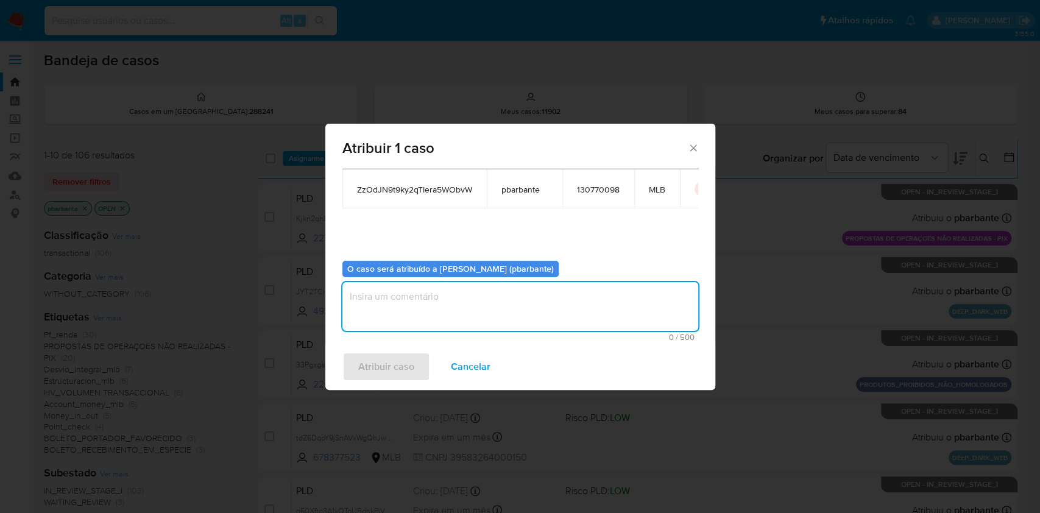
click at [360, 320] on textarea "assign-modal" at bounding box center [521, 306] width 356 height 49
type textarea "."
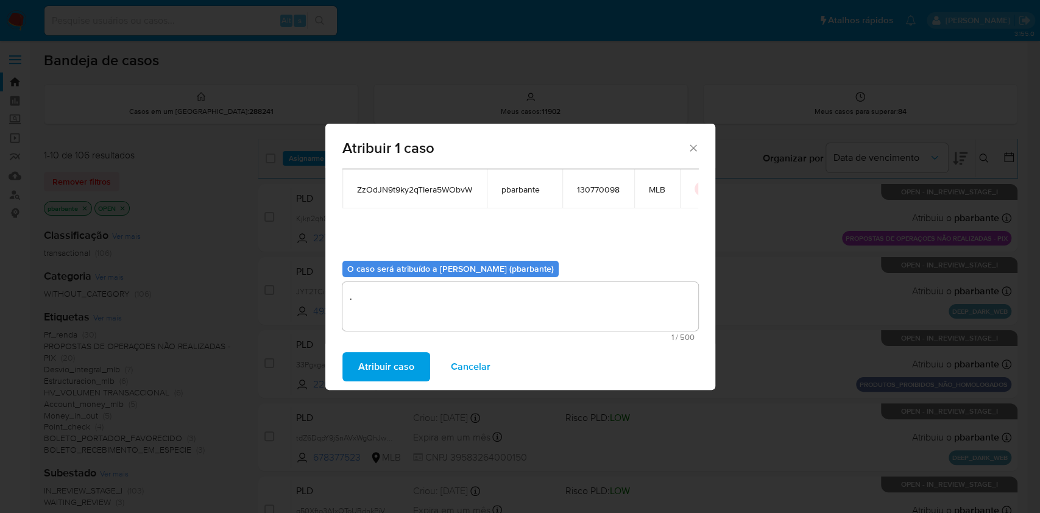
click at [362, 378] on span "Atribuir caso" at bounding box center [386, 366] width 56 height 27
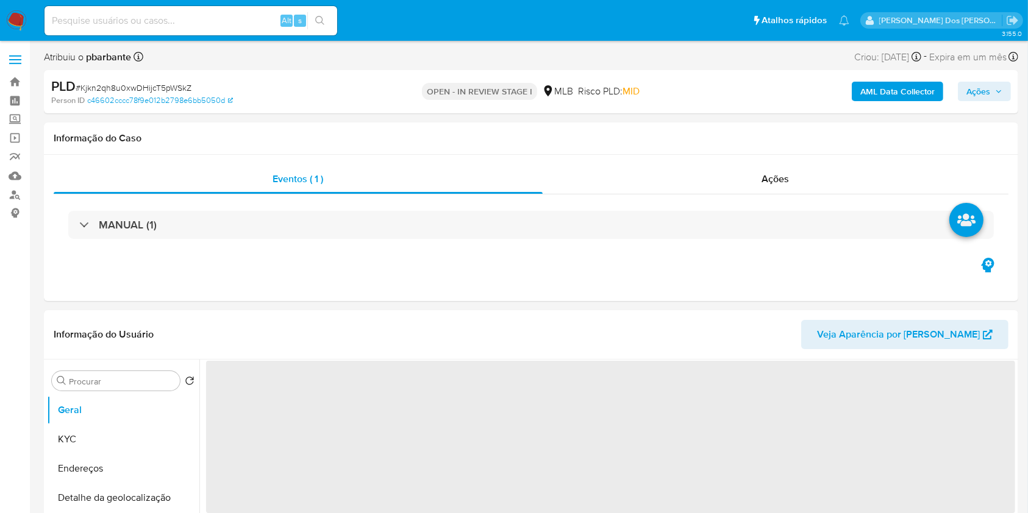
click at [981, 97] on span "Ações" at bounding box center [978, 92] width 24 height 20
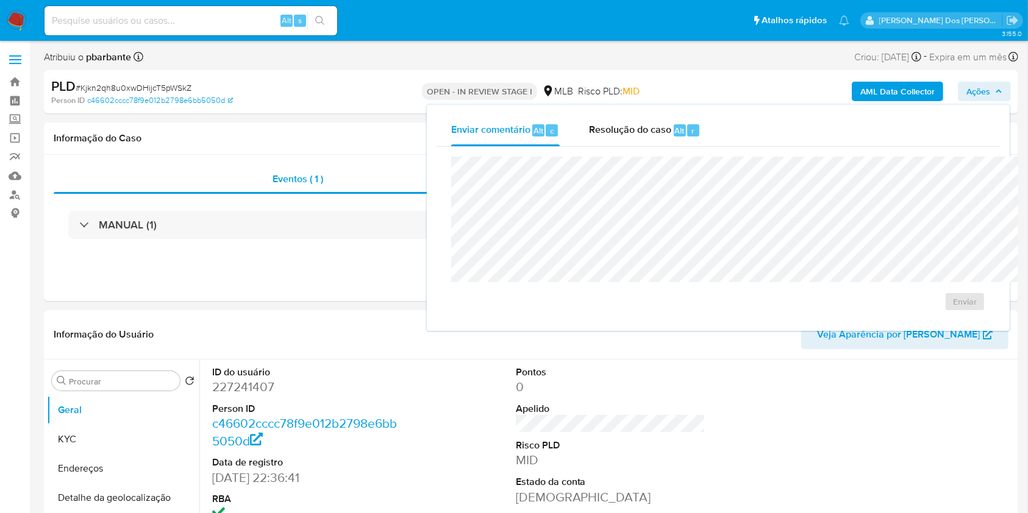
select select "10"
click at [589, 147] on div "Enviar" at bounding box center [717, 234] width 563 height 174
click at [591, 144] on div "Resolução do caso Alt r" at bounding box center [645, 131] width 112 height 32
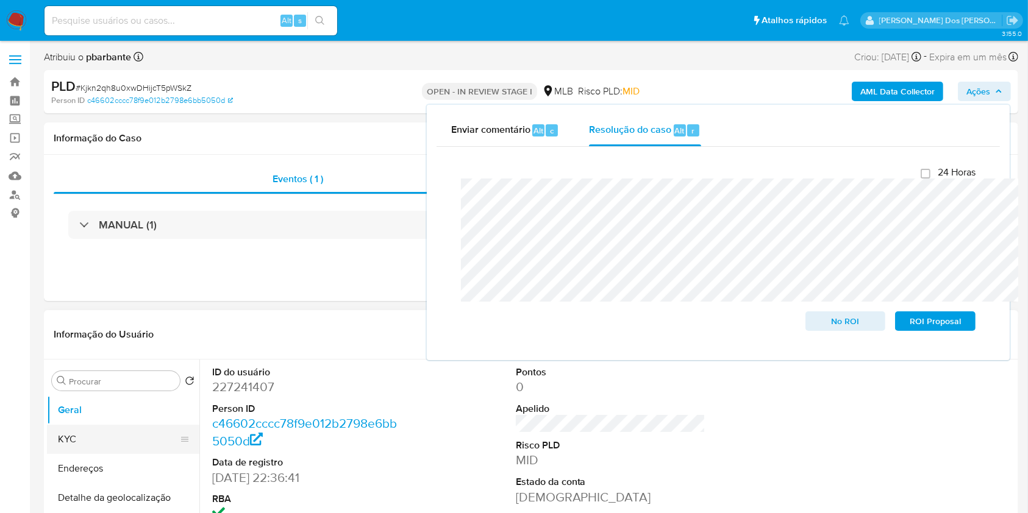
click at [144, 454] on button "KYC" at bounding box center [118, 439] width 143 height 29
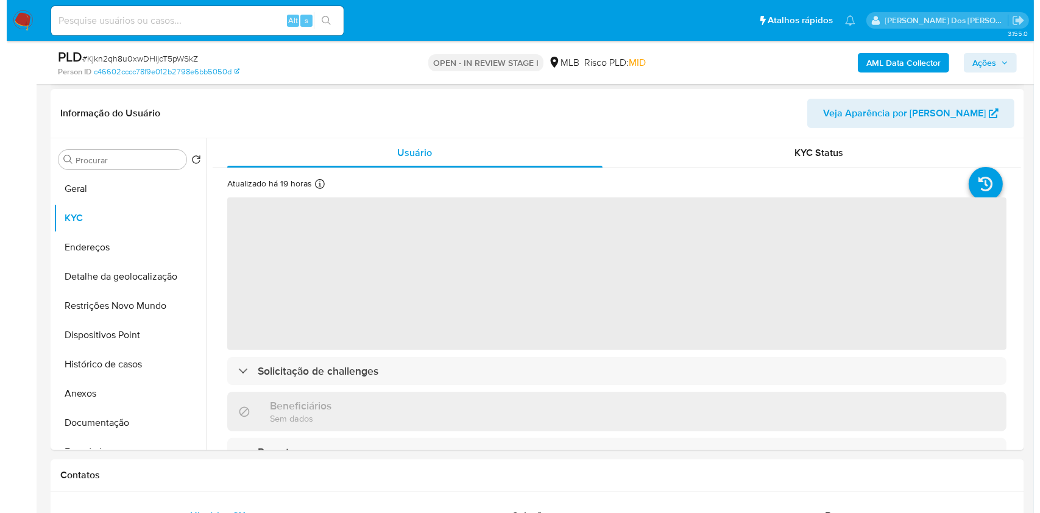
scroll to position [179, 0]
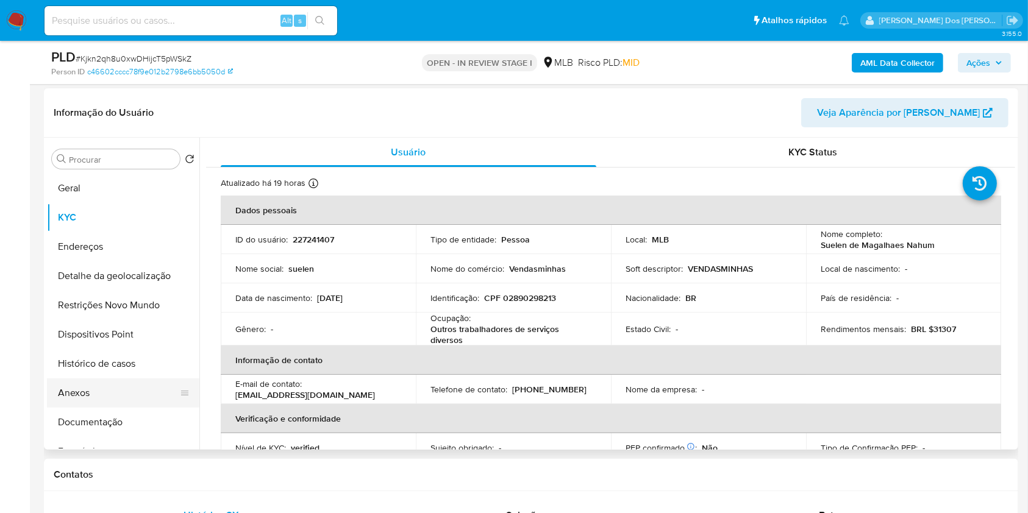
click at [83, 408] on button "Anexos" at bounding box center [118, 392] width 143 height 29
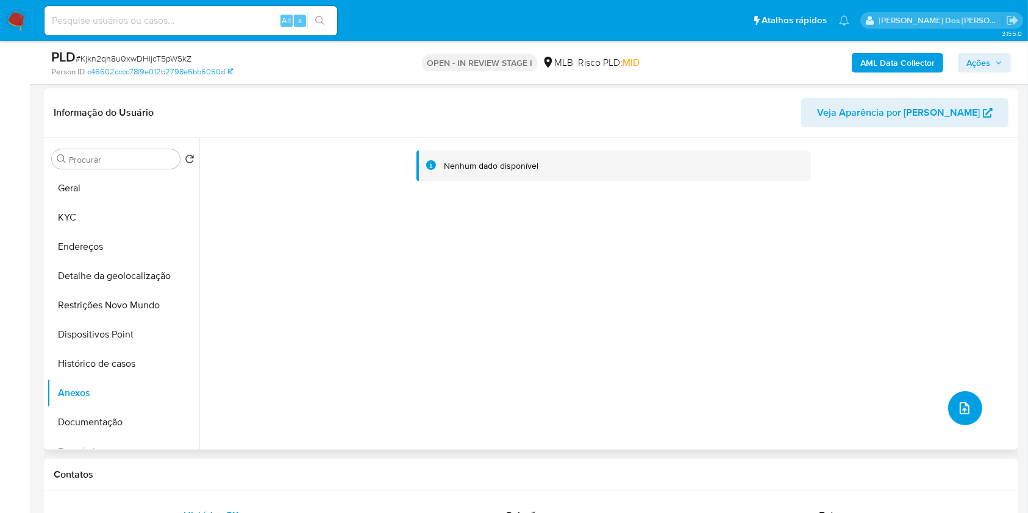
click at [948, 425] on button "upload-file" at bounding box center [965, 408] width 34 height 34
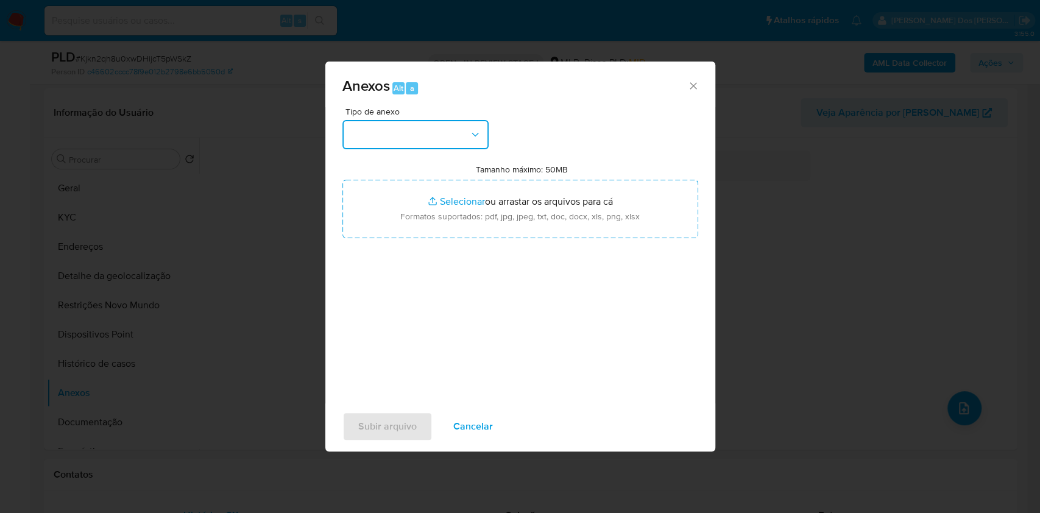
click at [449, 120] on button "button" at bounding box center [416, 134] width 146 height 29
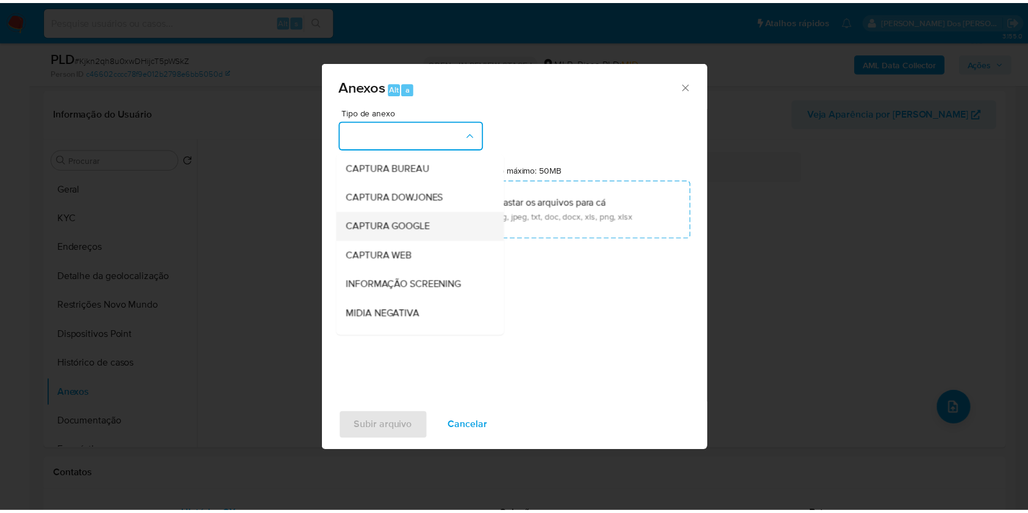
scroll to position [151, 0]
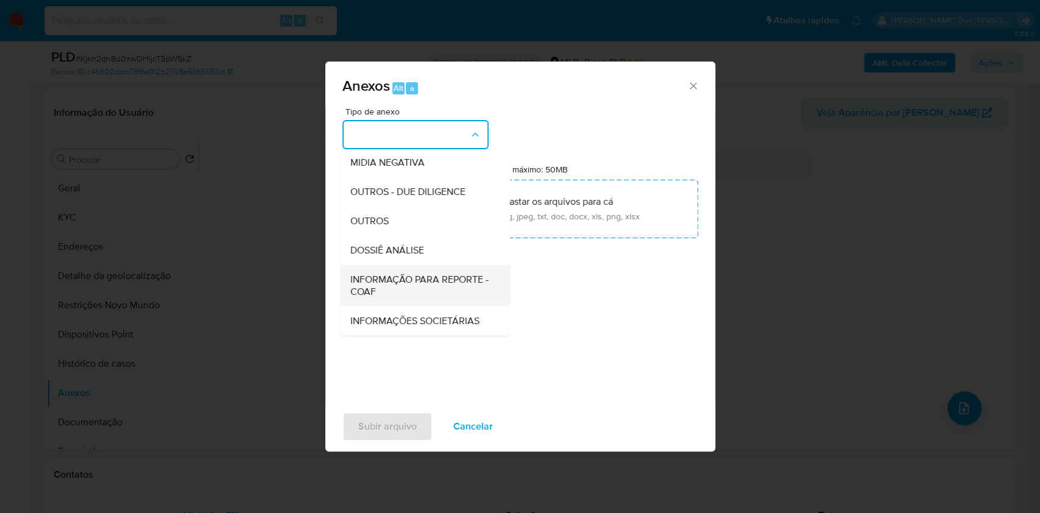
click at [388, 274] on span "INFORMAÇÃO PARA REPORTE - COAF" at bounding box center [421, 286] width 143 height 24
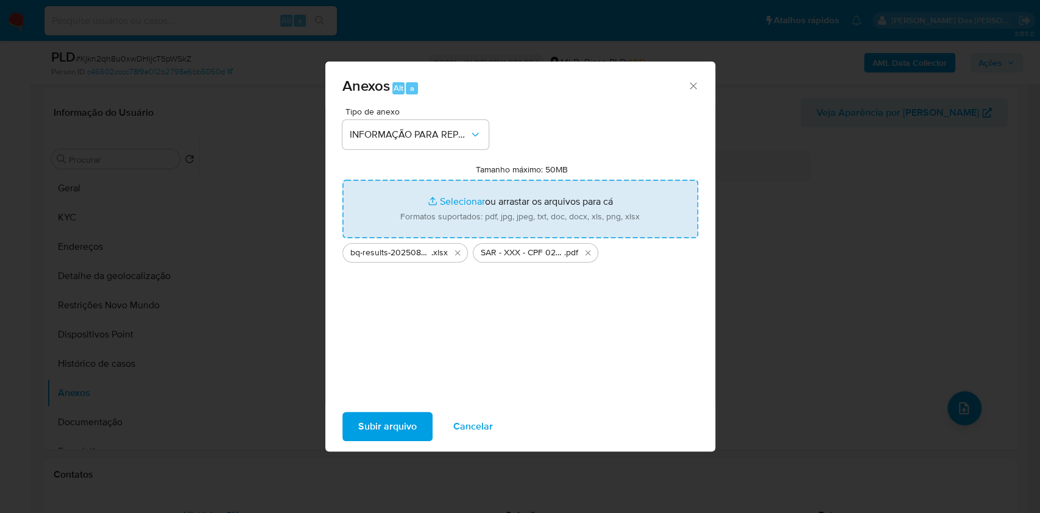
type input "C:\fakepath\Mulan 227241407_2025_08_21_12_47_28.xlsx"
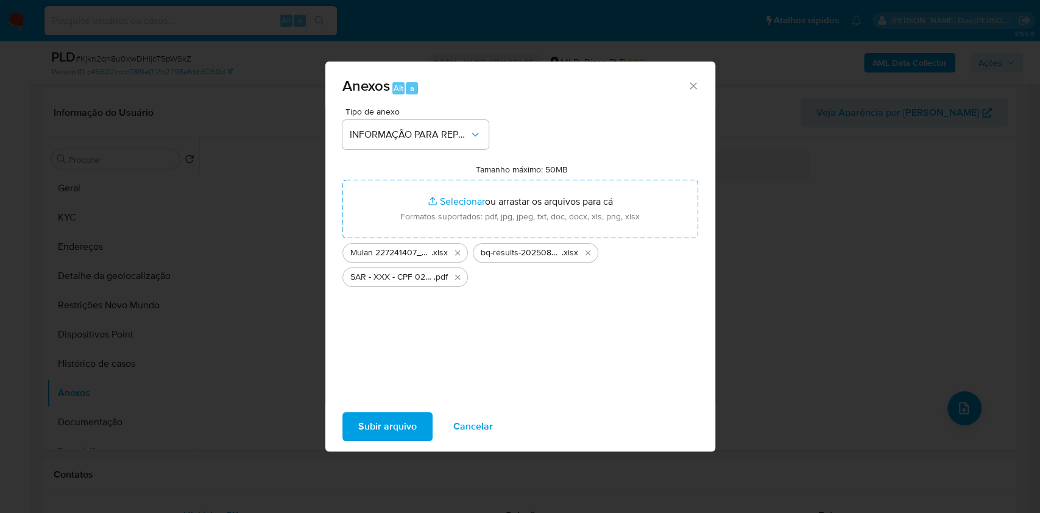
click at [399, 427] on button "Subir arquivo" at bounding box center [388, 426] width 90 height 29
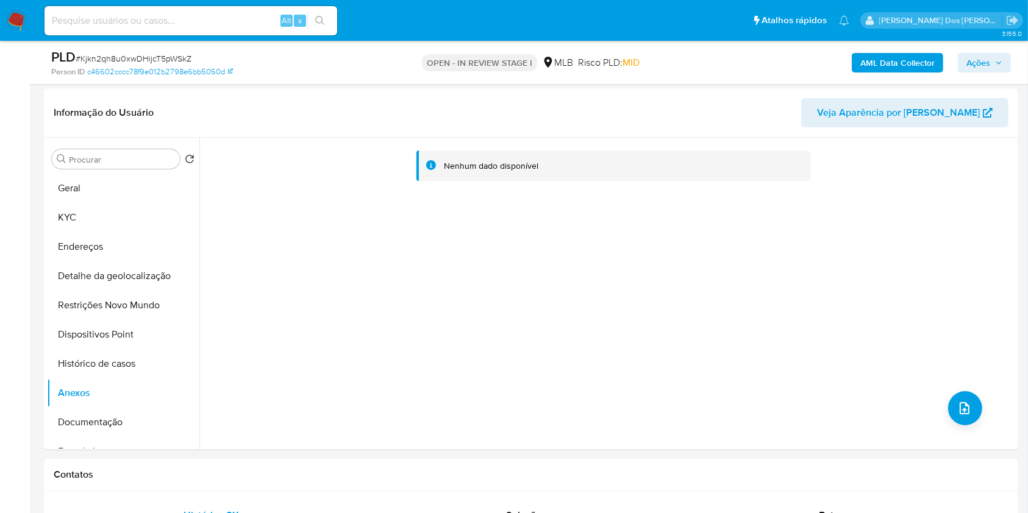
click at [985, 51] on div "AML Data Collector Ações" at bounding box center [852, 62] width 316 height 29
click at [981, 66] on span "Ações" at bounding box center [978, 63] width 24 height 20
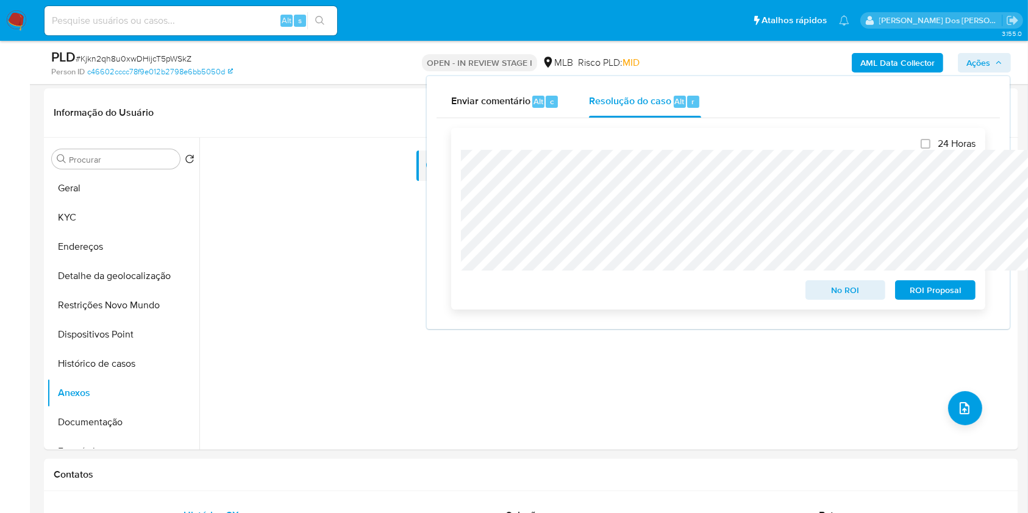
click at [936, 289] on span "ROI Proposal" at bounding box center [934, 290] width 63 height 17
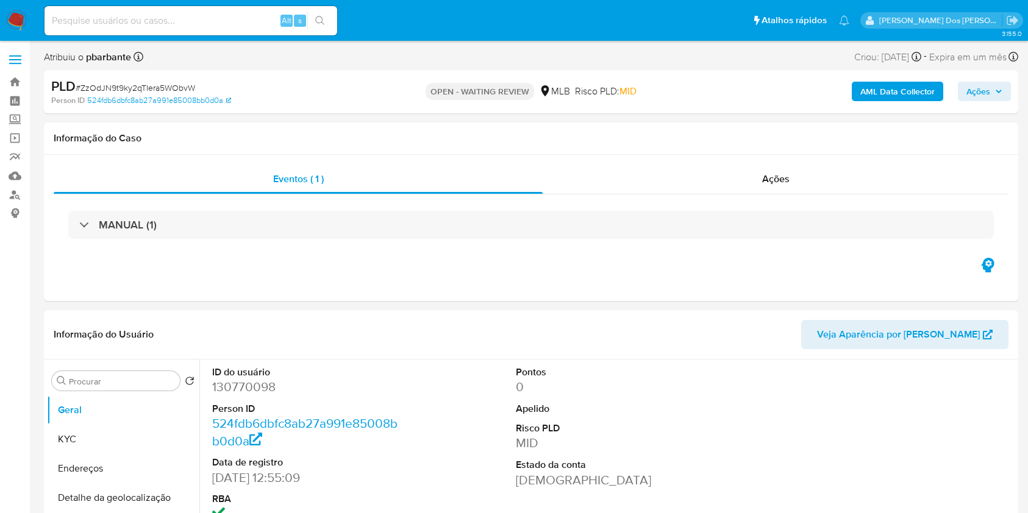
select select "10"
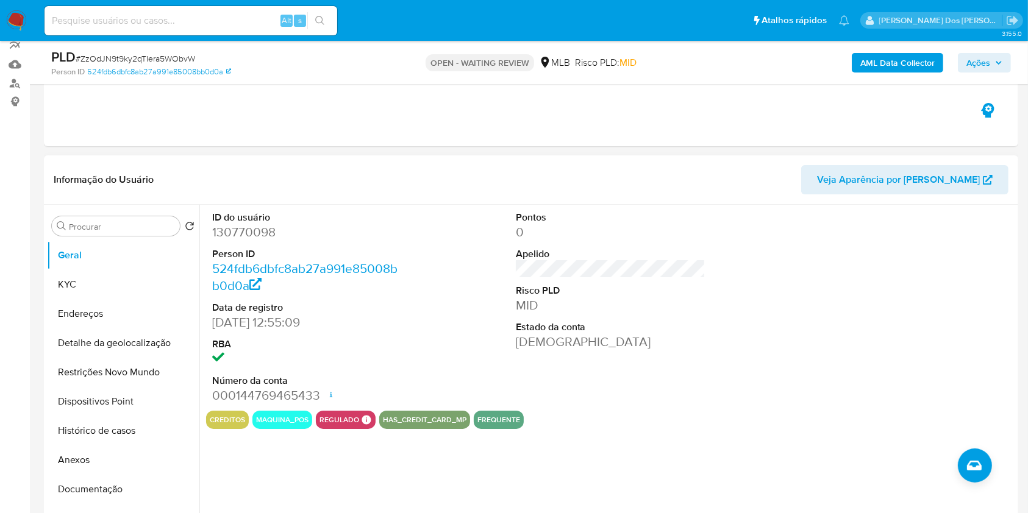
click at [238, 241] on dd "130770098" at bounding box center [307, 232] width 190 height 17
copy dd "130770098"
click at [103, 504] on button "Documentação" at bounding box center [118, 489] width 143 height 29
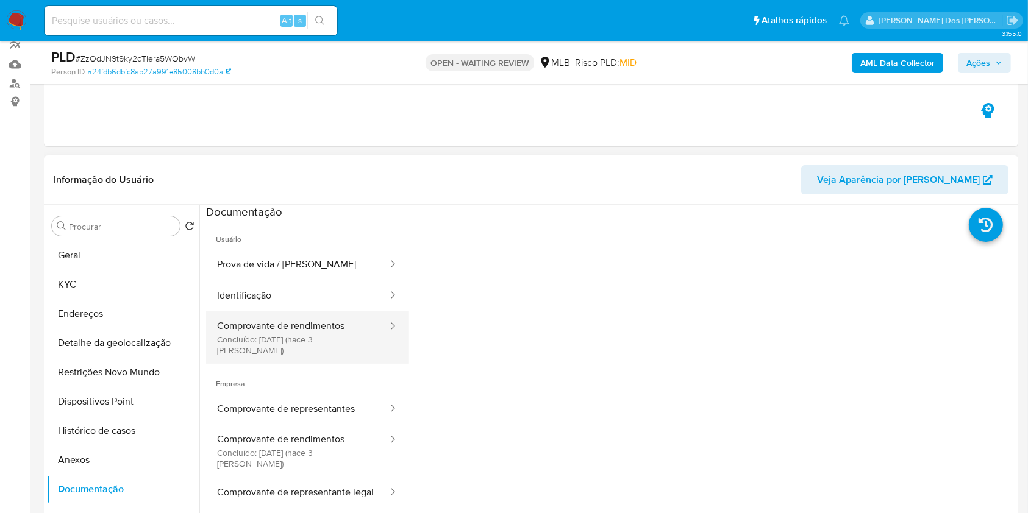
click at [329, 357] on button "Comprovante de rendimentos Concluído: [DATE] (hace 3 [PERSON_NAME])" at bounding box center [297, 337] width 183 height 52
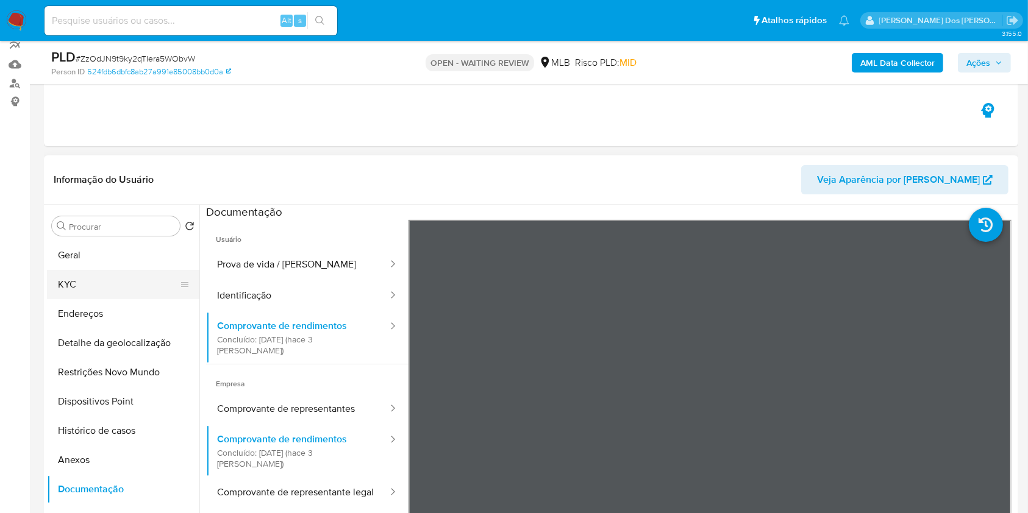
click at [93, 296] on button "KYC" at bounding box center [118, 284] width 143 height 29
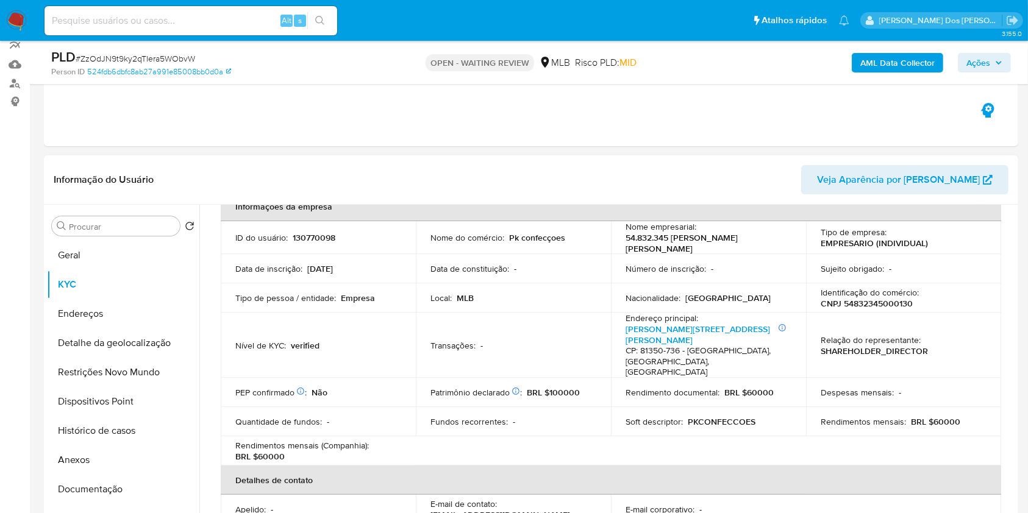
scroll to position [71, 0]
click at [128, 497] on button "Documentação" at bounding box center [118, 489] width 143 height 29
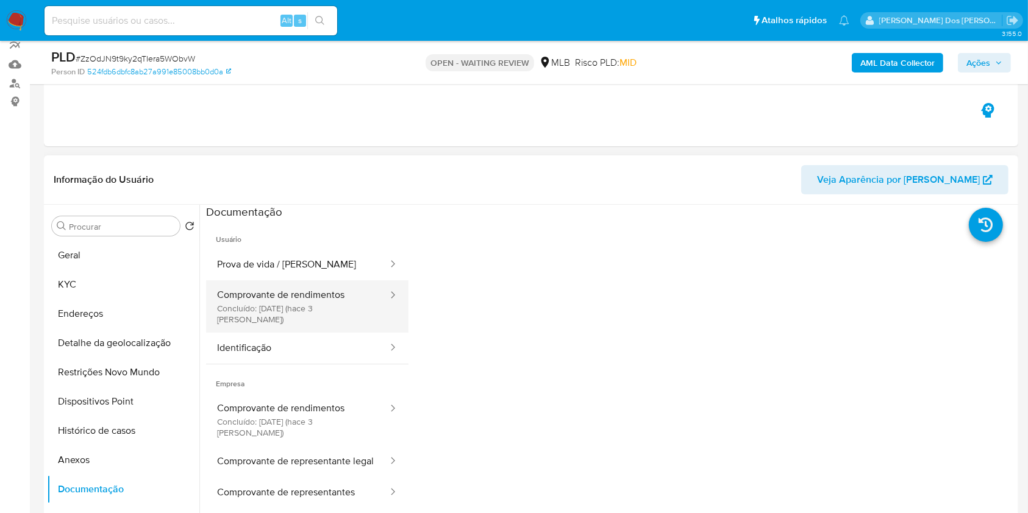
click at [330, 327] on button "Comprovante de rendimentos Concluído: [DATE] (hace 3 [PERSON_NAME])" at bounding box center [297, 306] width 183 height 52
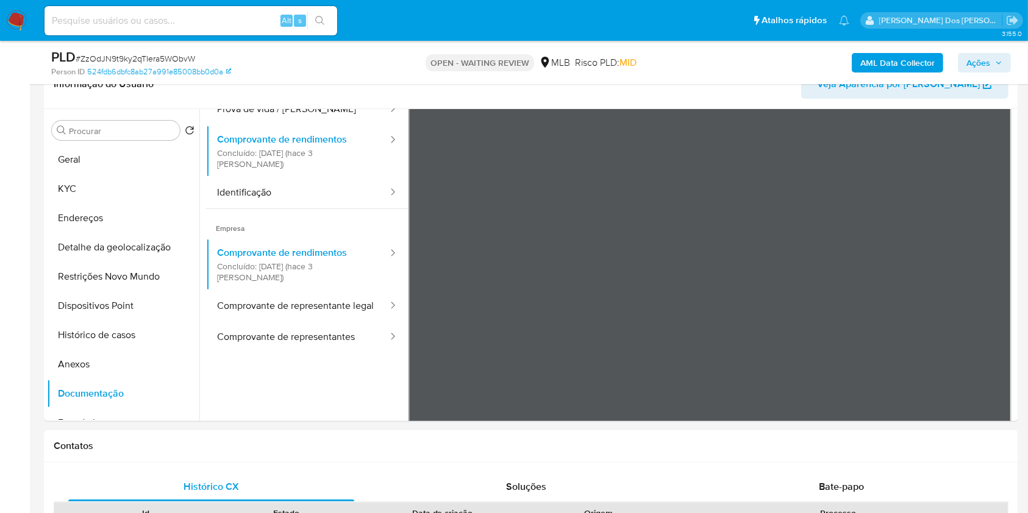
scroll to position [206, 0]
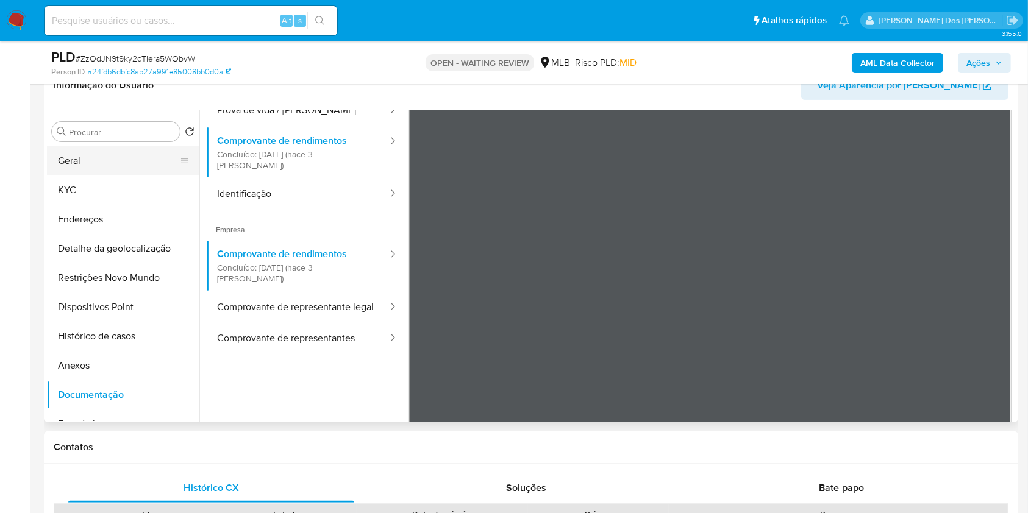
click at [110, 176] on button "Geral" at bounding box center [118, 160] width 143 height 29
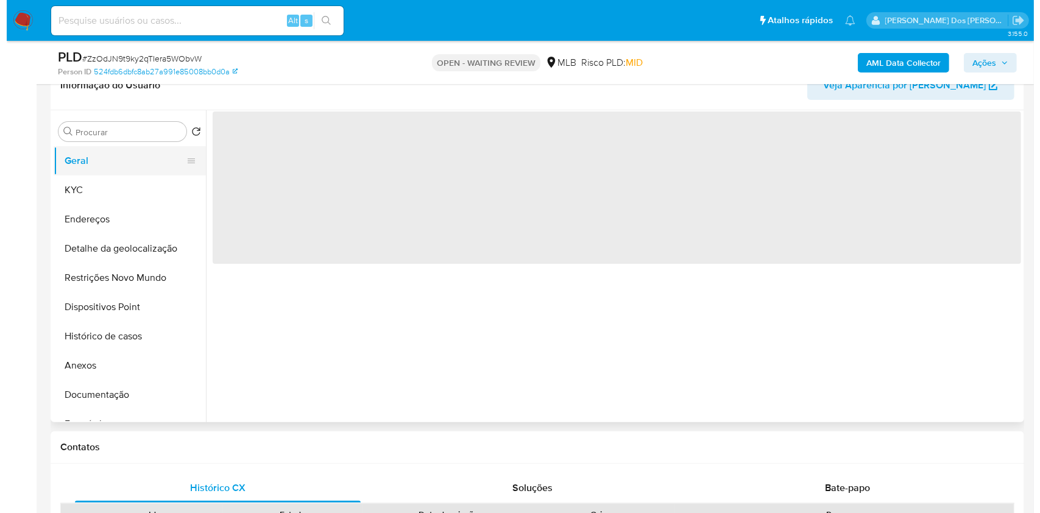
scroll to position [0, 0]
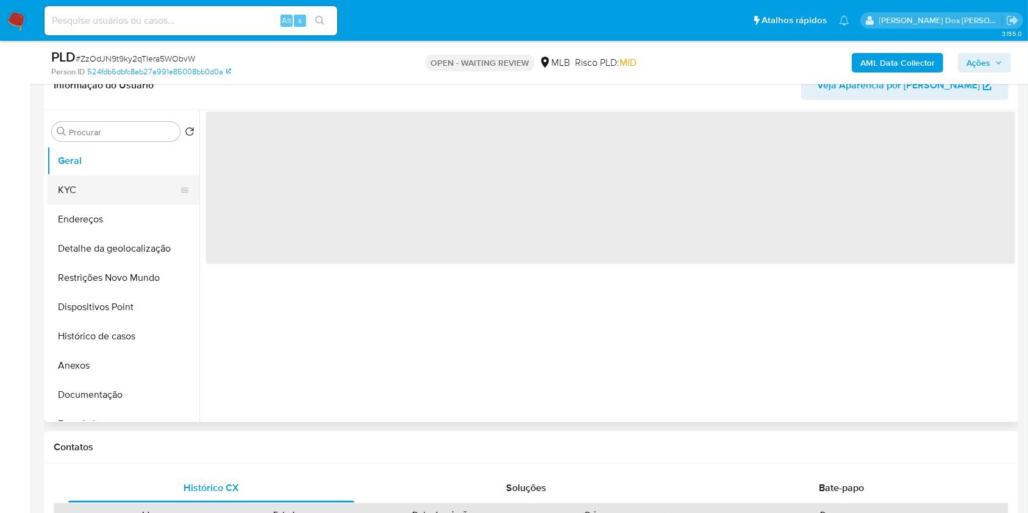
click at [93, 205] on button "KYC" at bounding box center [118, 190] width 143 height 29
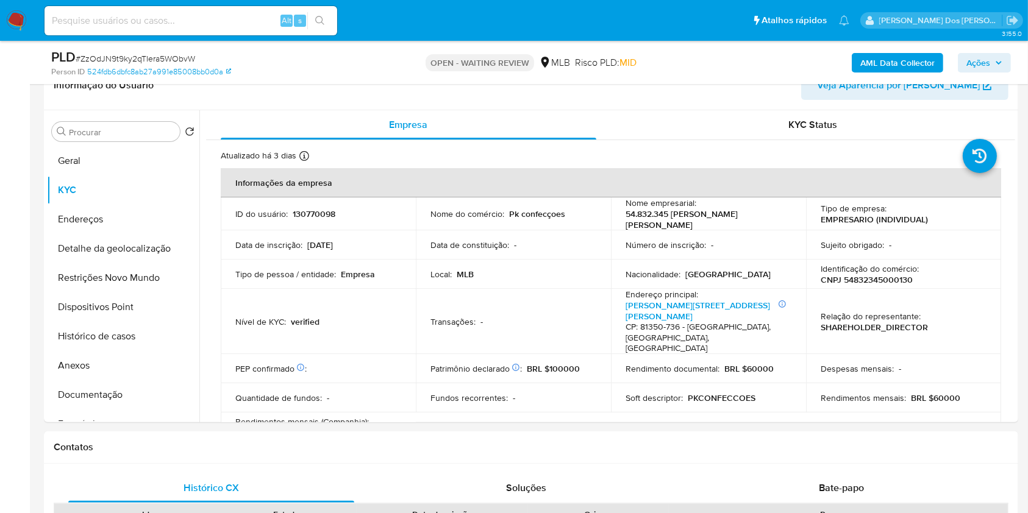
click at [912, 62] on b "AML Data Collector" at bounding box center [897, 63] width 74 height 20
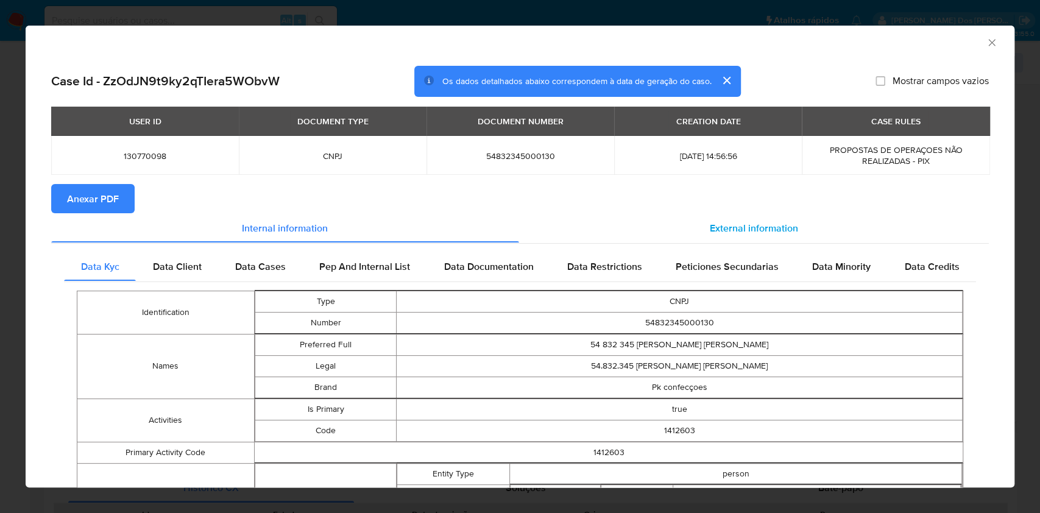
click at [737, 228] on span "External information" at bounding box center [754, 228] width 88 height 14
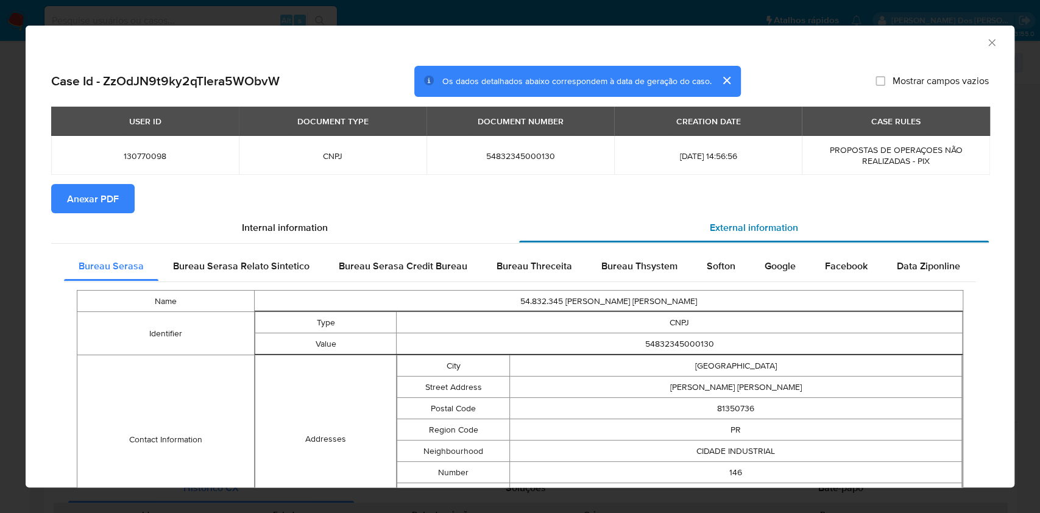
click at [737, 228] on span "External information" at bounding box center [754, 228] width 88 height 14
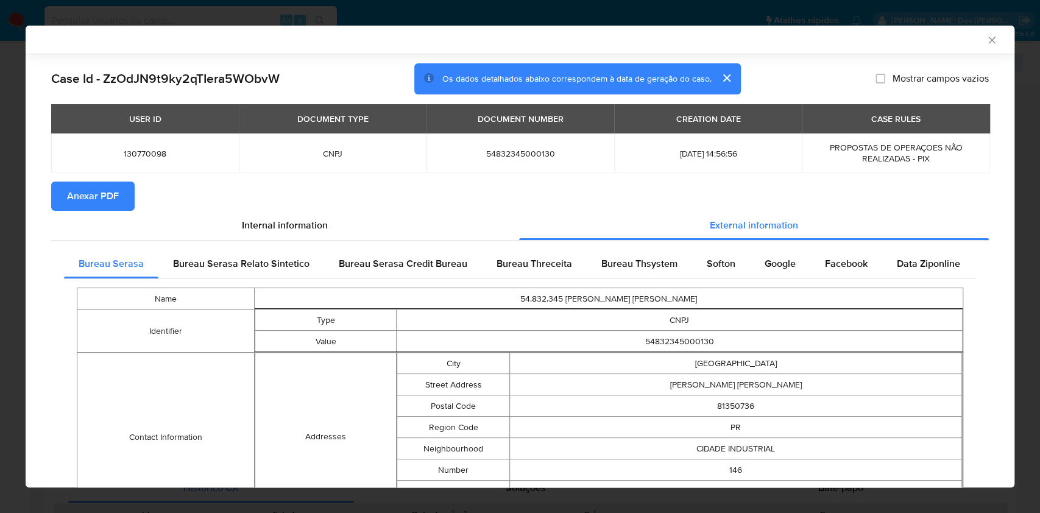
scroll to position [421, 0]
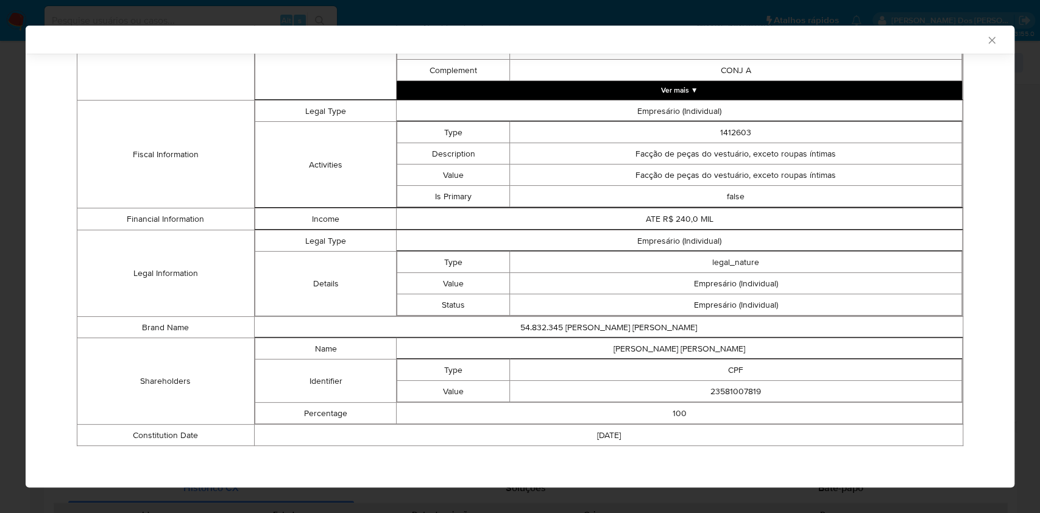
click at [742, 389] on td "23581007819" at bounding box center [736, 391] width 452 height 21
copy td "23581007819"
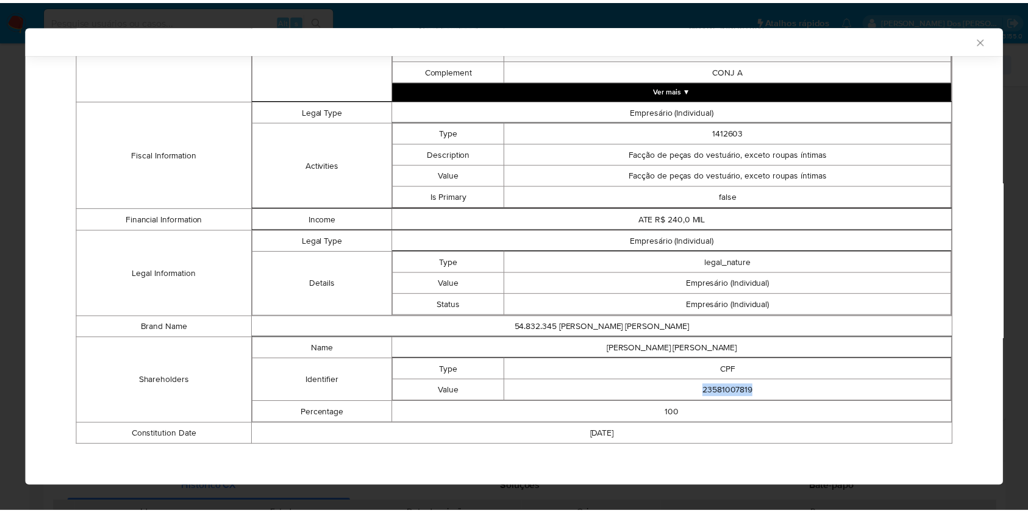
scroll to position [0, 0]
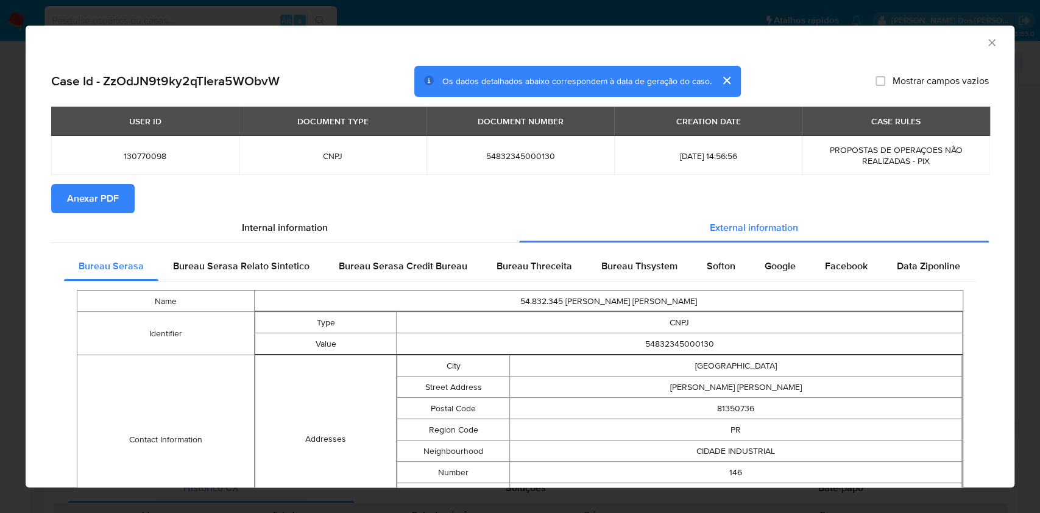
click at [98, 193] on span "Anexar PDF" at bounding box center [93, 198] width 52 height 27
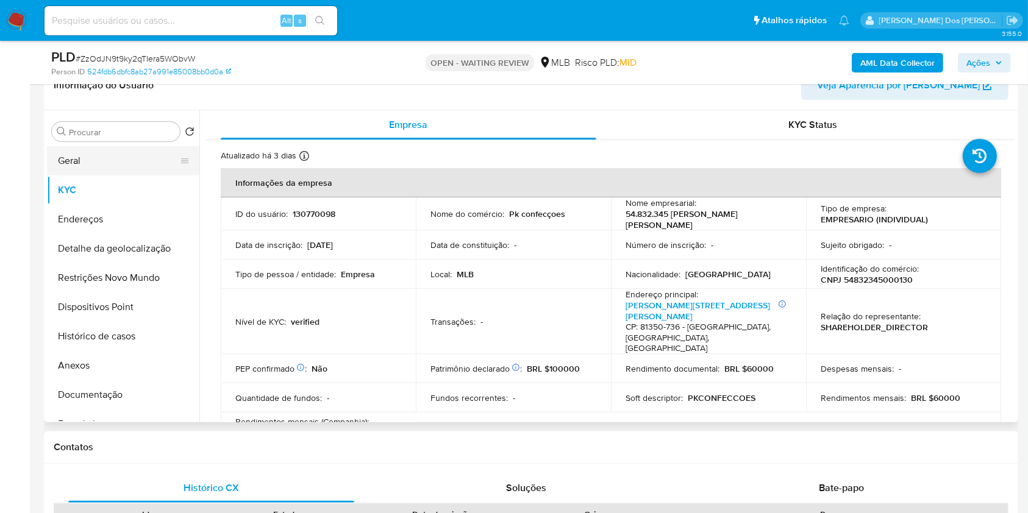
click at [77, 176] on button "Geral" at bounding box center [118, 160] width 143 height 29
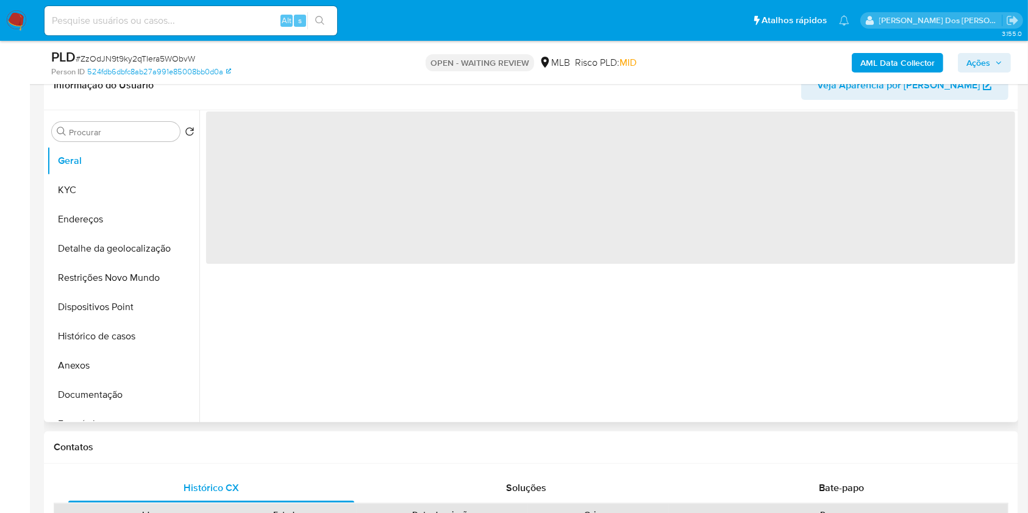
click at [300, 342] on div "‌" at bounding box center [606, 266] width 815 height 312
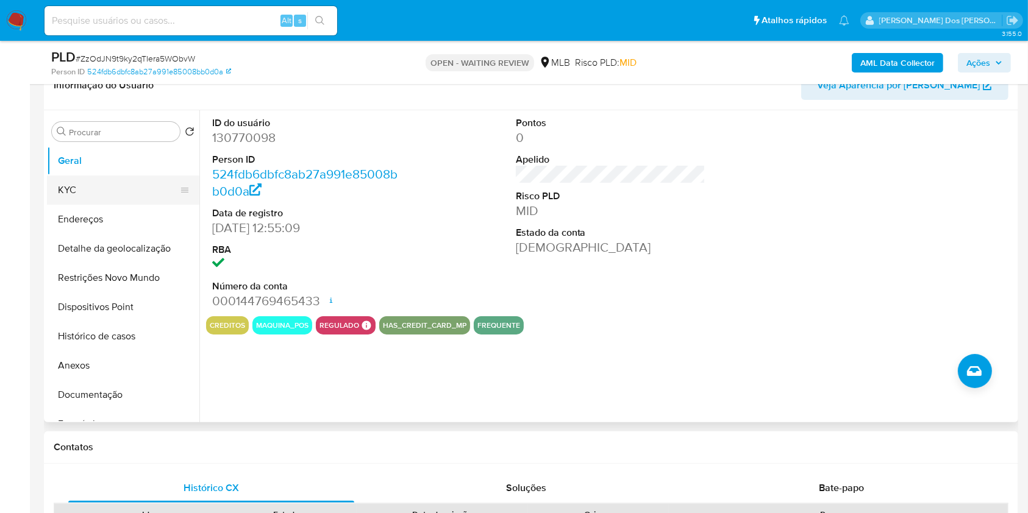
click at [91, 205] on button "KYC" at bounding box center [118, 190] width 143 height 29
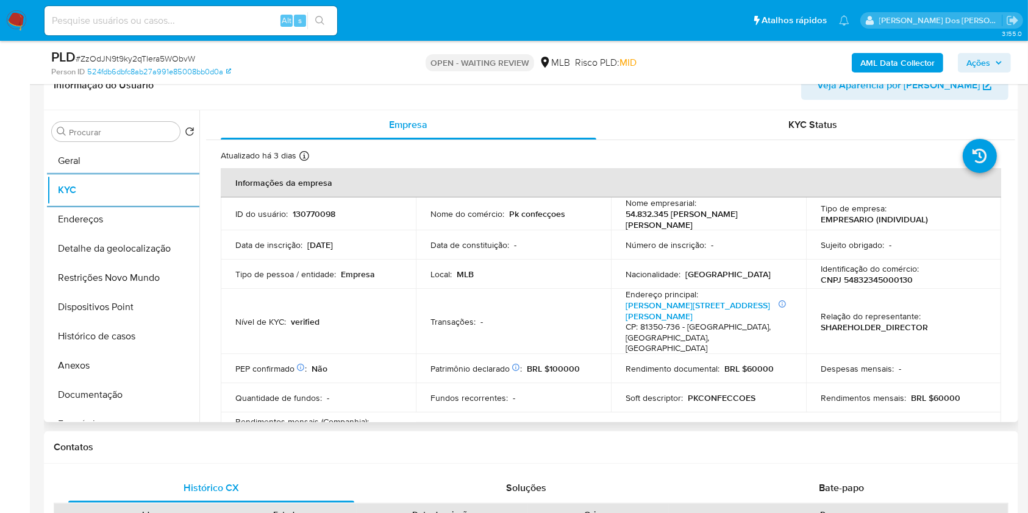
scroll to position [650, 0]
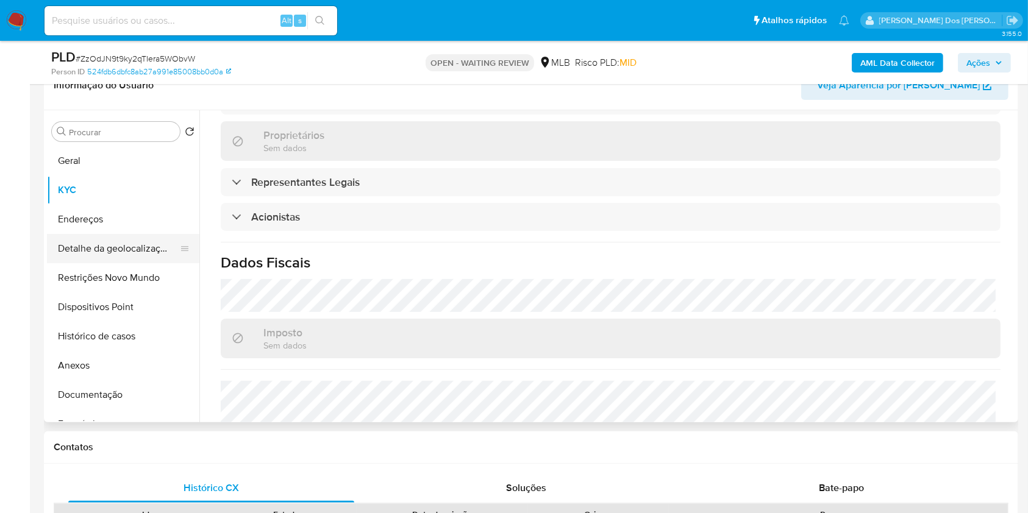
click at [118, 261] on button "Detalhe da geolocalização" at bounding box center [118, 248] width 143 height 29
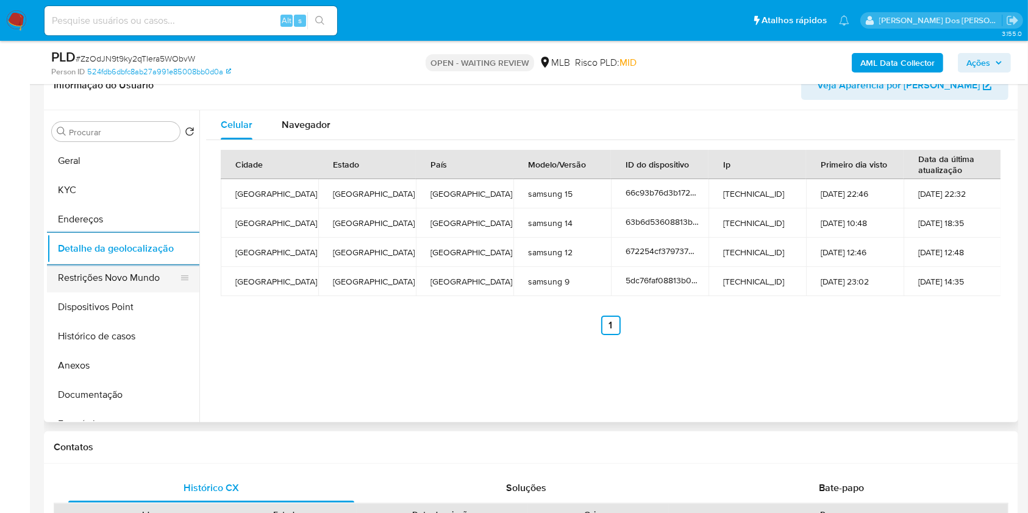
click at [126, 284] on button "Restrições Novo Mundo" at bounding box center [118, 277] width 143 height 29
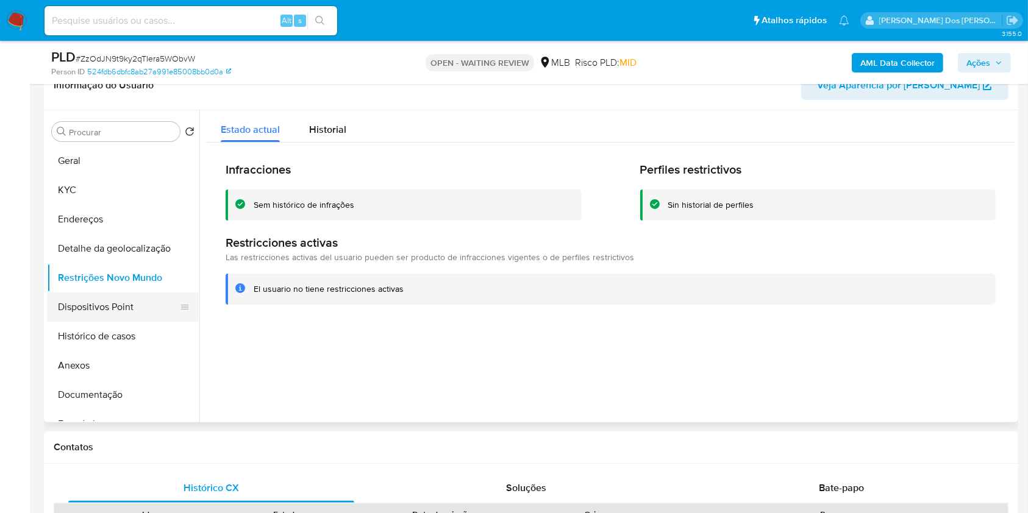
click at [74, 317] on button "Dispositivos Point" at bounding box center [118, 307] width 143 height 29
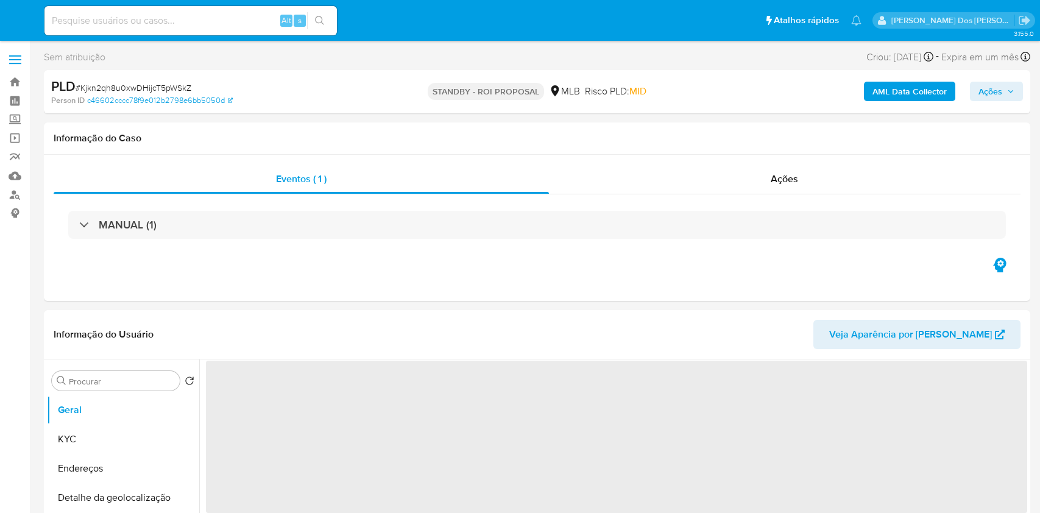
select select "10"
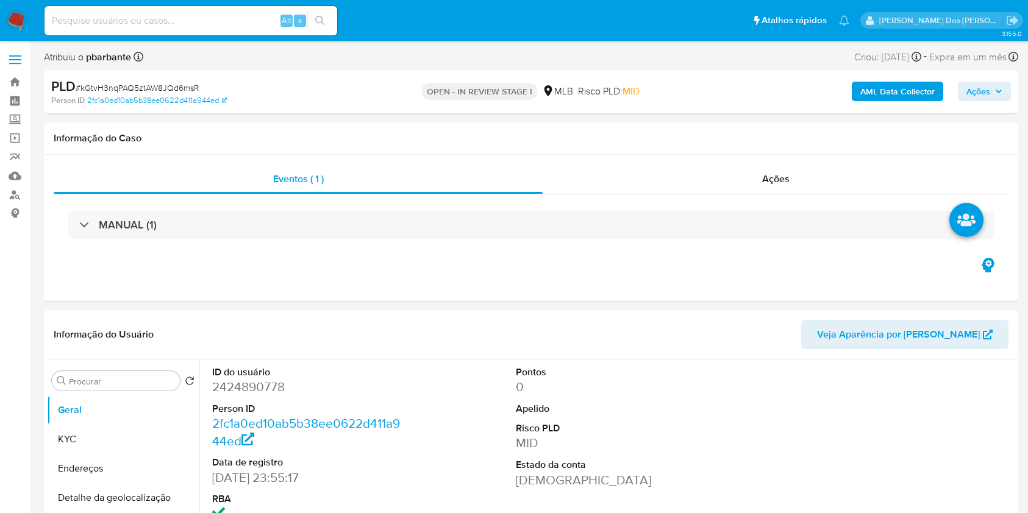
select select "10"
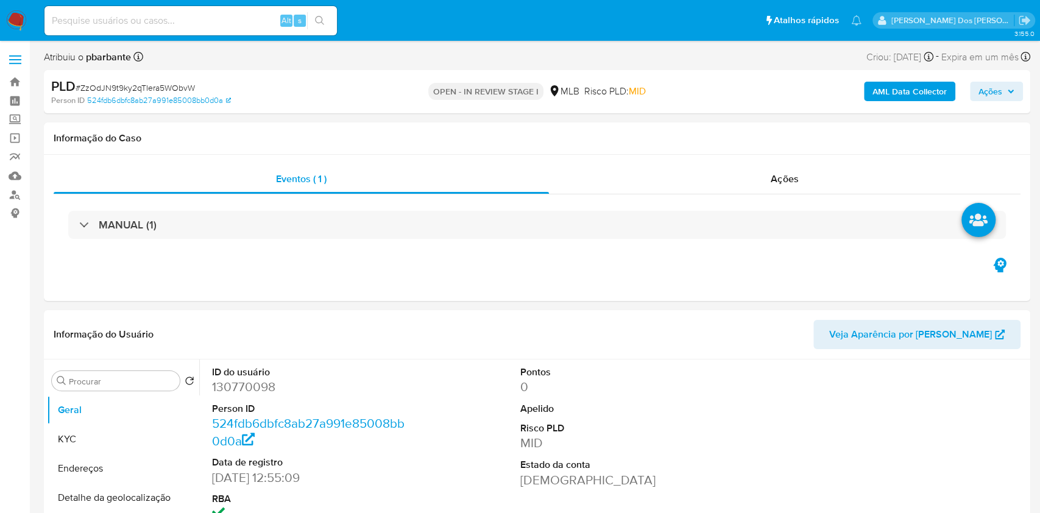
select select "10"
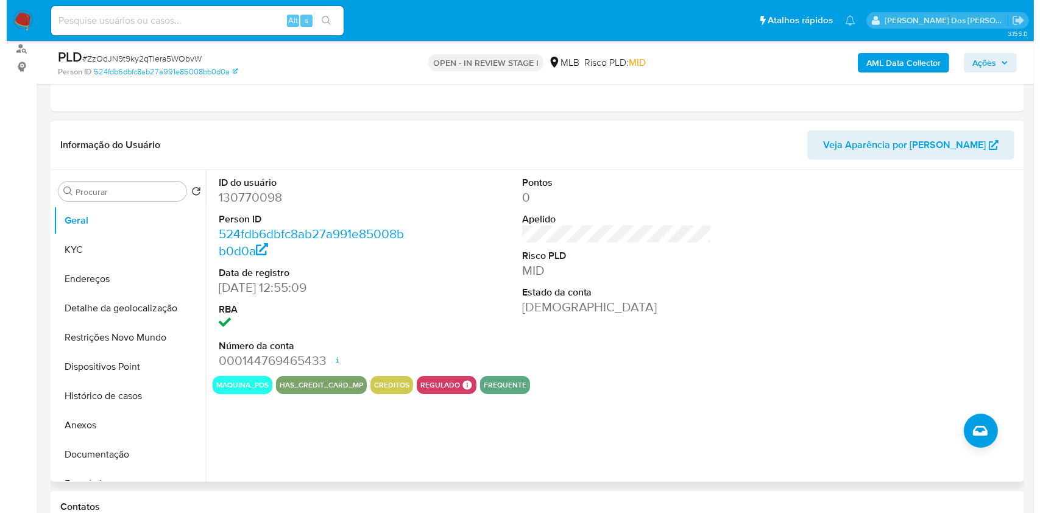
scroll to position [149, 0]
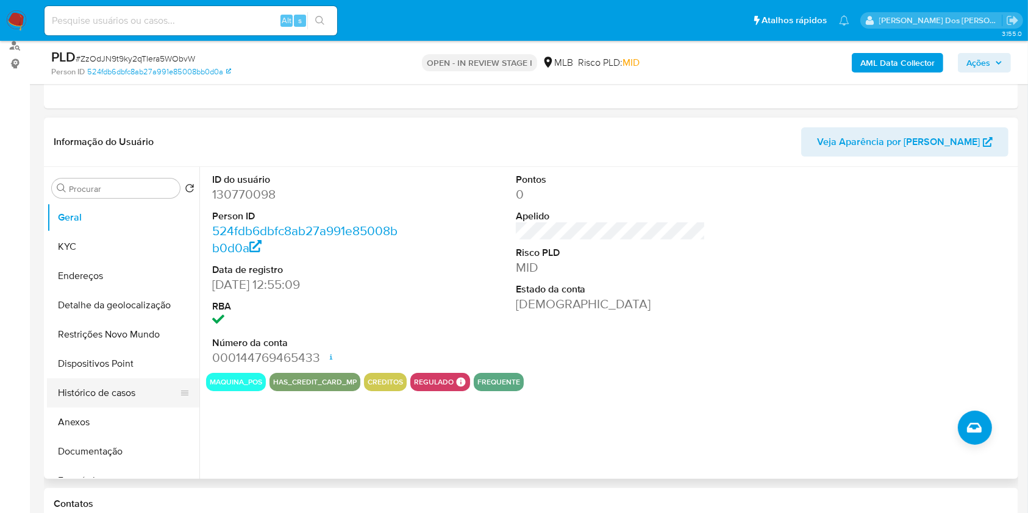
click at [102, 408] on button "Histórico de casos" at bounding box center [118, 392] width 143 height 29
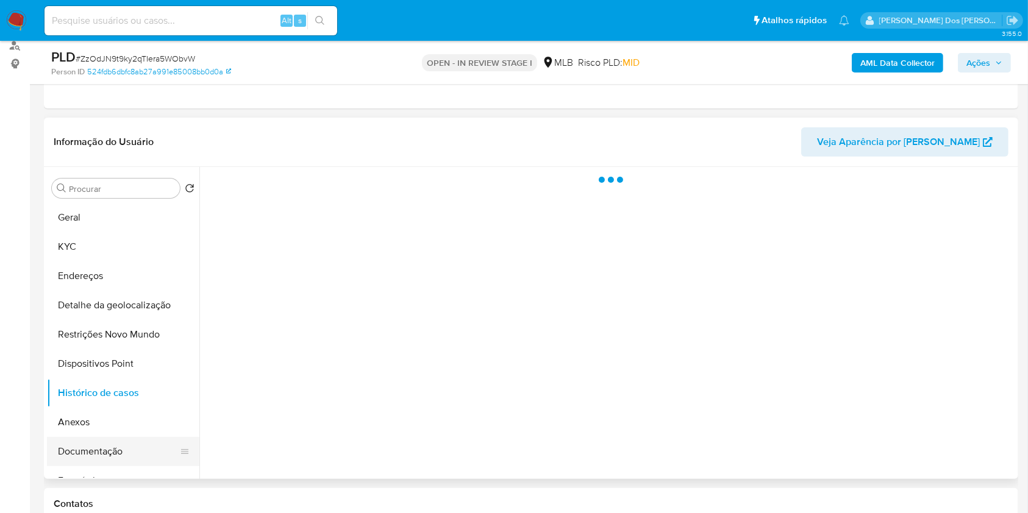
click at [87, 466] on button "Documentação" at bounding box center [118, 451] width 143 height 29
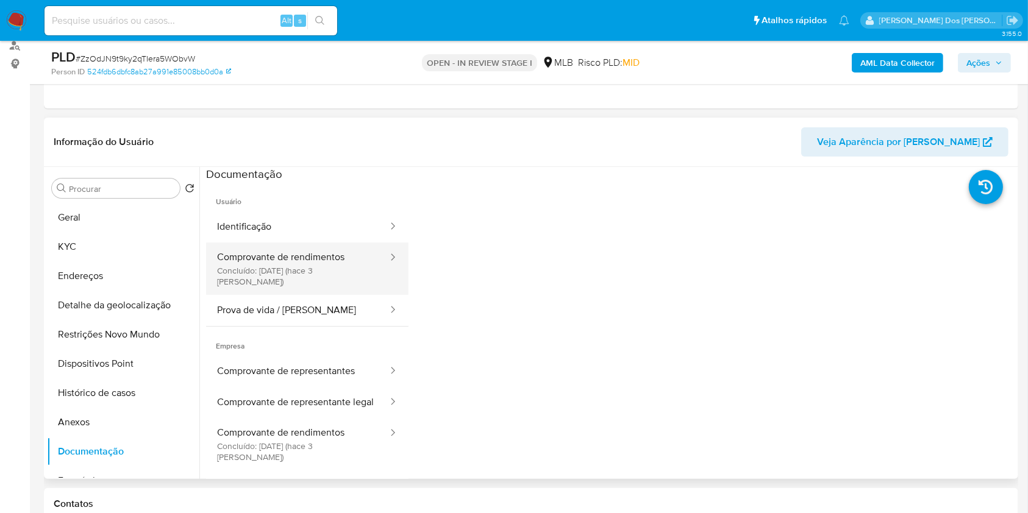
click at [298, 273] on button "Comprovante de rendimentos Concluído: 22/08/2025 (hace 3 días)" at bounding box center [297, 269] width 183 height 52
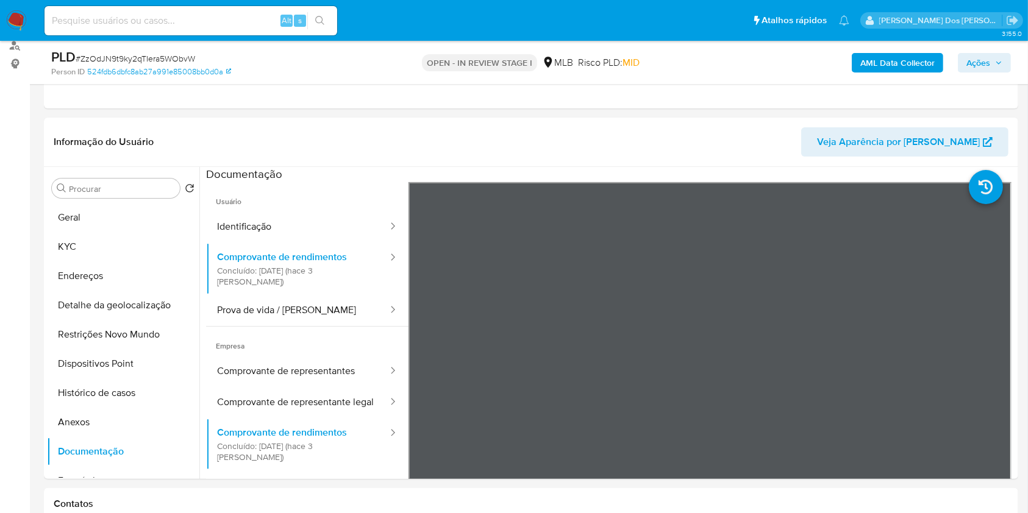
click at [1001, 53] on button "Ações" at bounding box center [983, 63] width 53 height 20
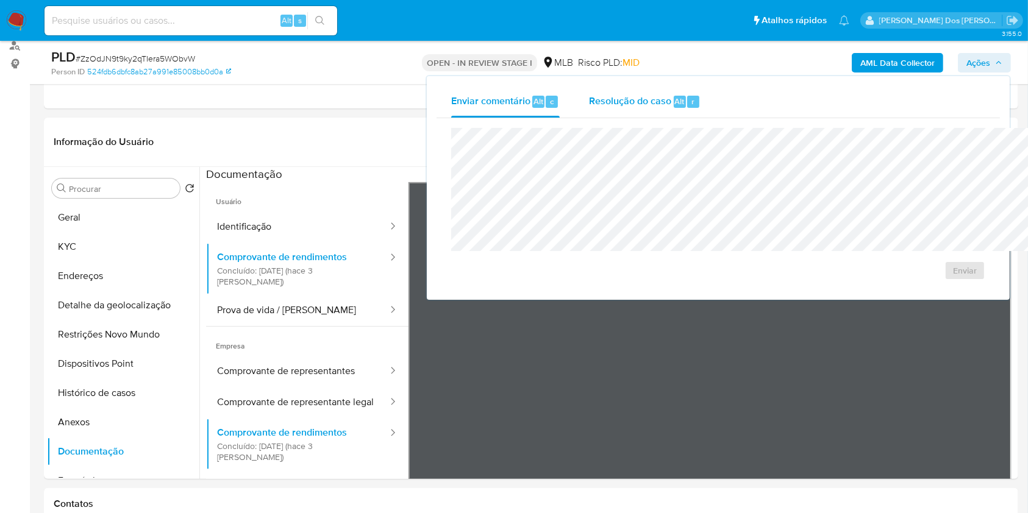
click at [589, 100] on span "Resolução do caso" at bounding box center [630, 101] width 82 height 14
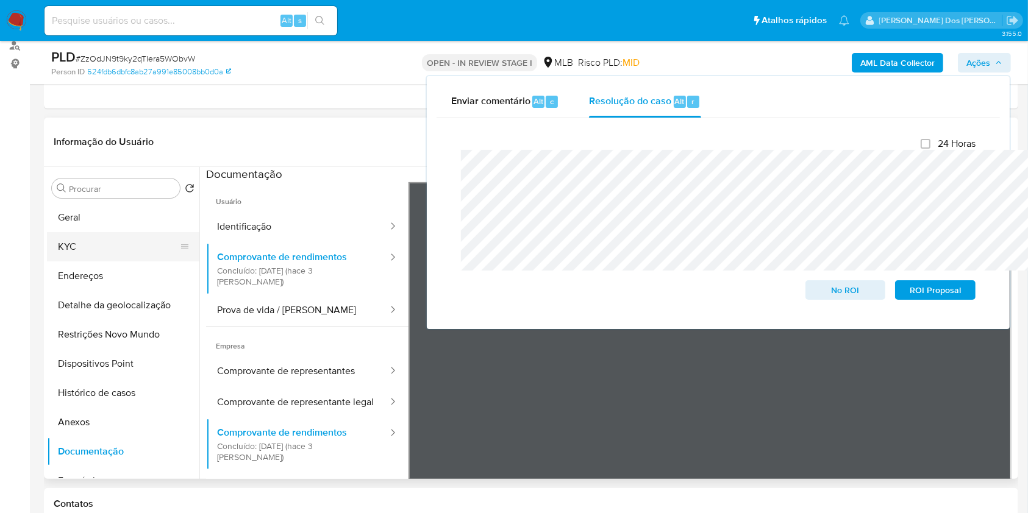
click at [58, 261] on button "KYC" at bounding box center [118, 246] width 143 height 29
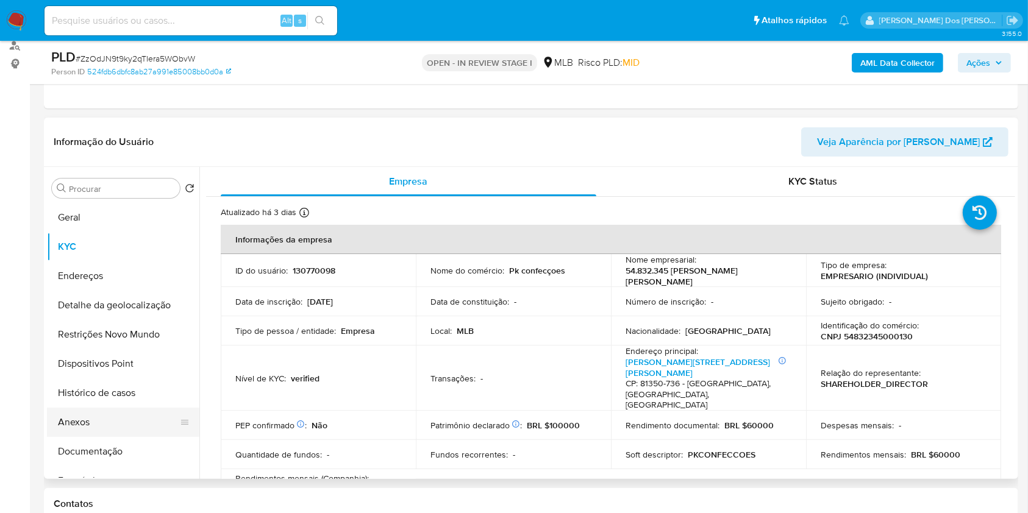
click at [103, 437] on button "Anexos" at bounding box center [118, 422] width 143 height 29
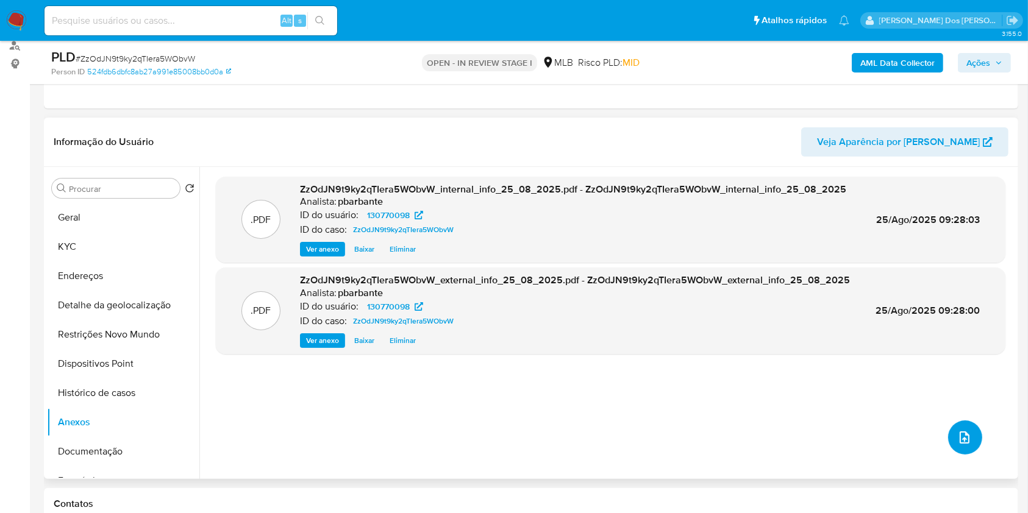
click at [957, 445] on icon "upload-file" at bounding box center [964, 437] width 15 height 15
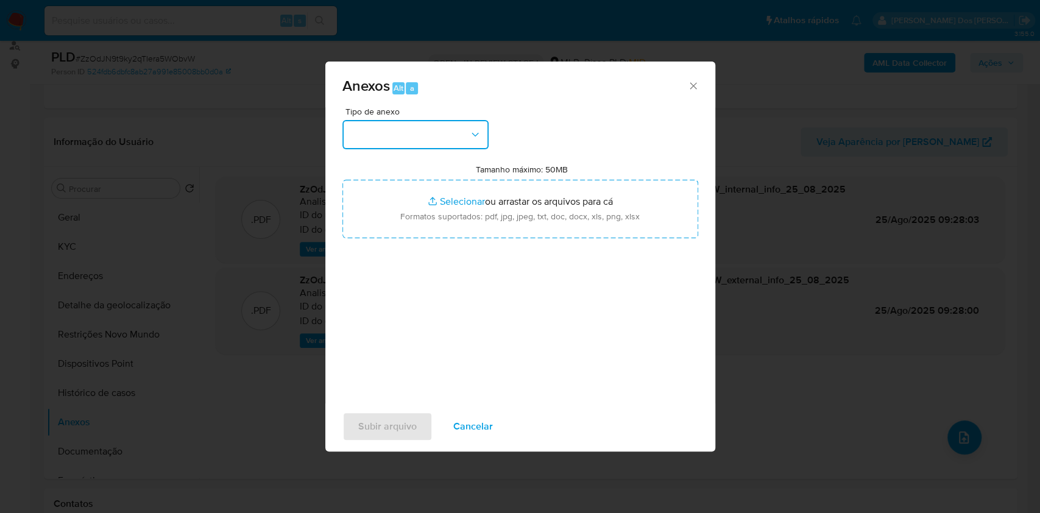
click at [451, 120] on button "button" at bounding box center [416, 134] width 146 height 29
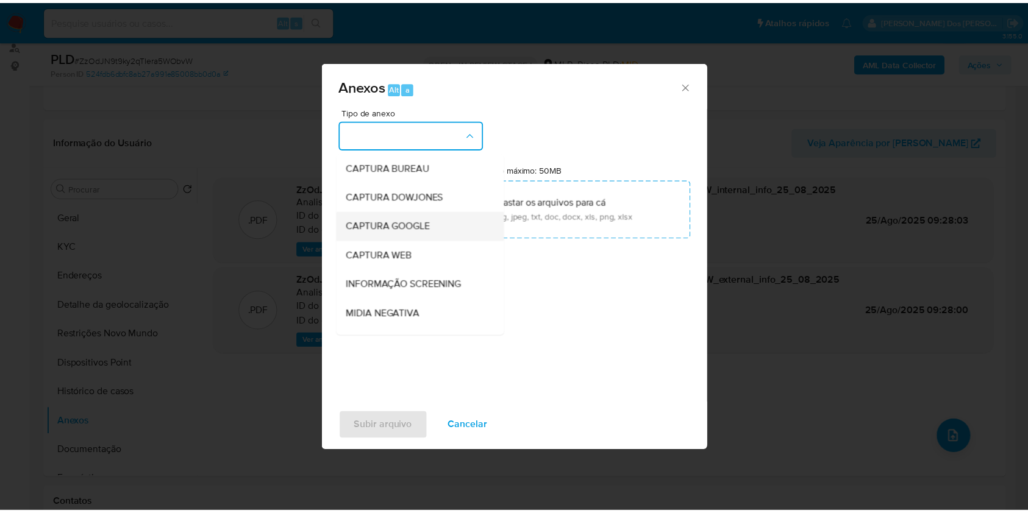
scroll to position [151, 0]
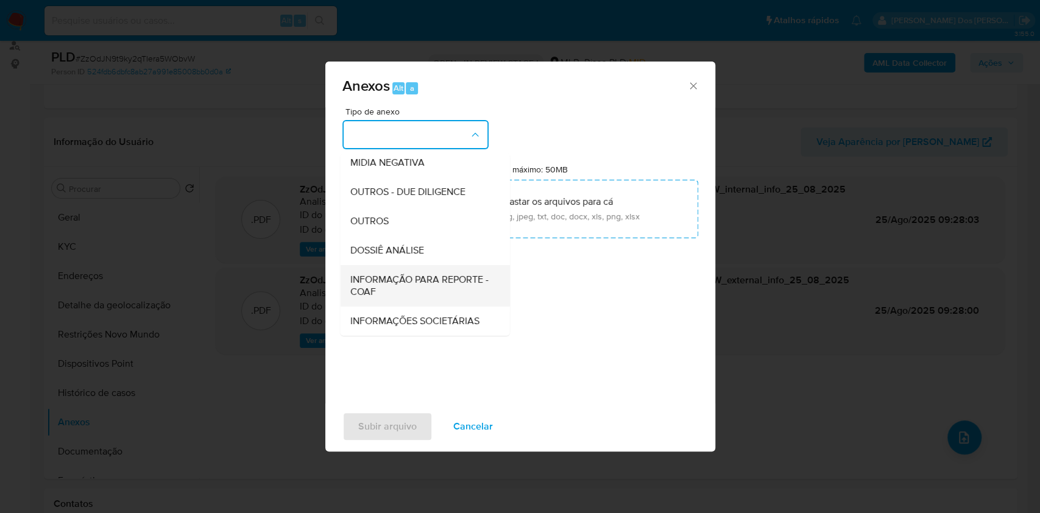
click at [358, 274] on span "INFORMAÇÃO PARA REPORTE - COAF" at bounding box center [421, 286] width 143 height 24
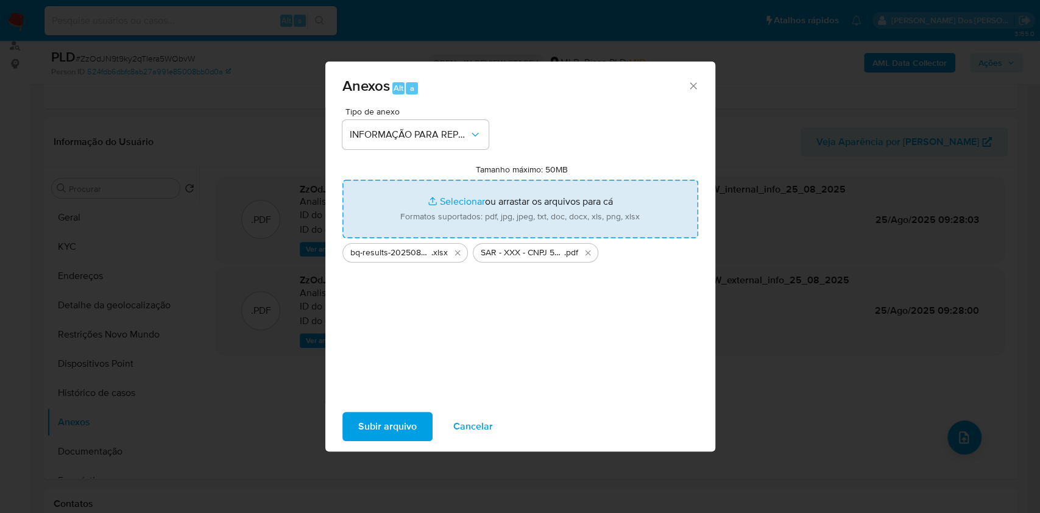
type input "C:\fakepath\Mulan 130770098_2025_08_21_12_18_20.xlsx"
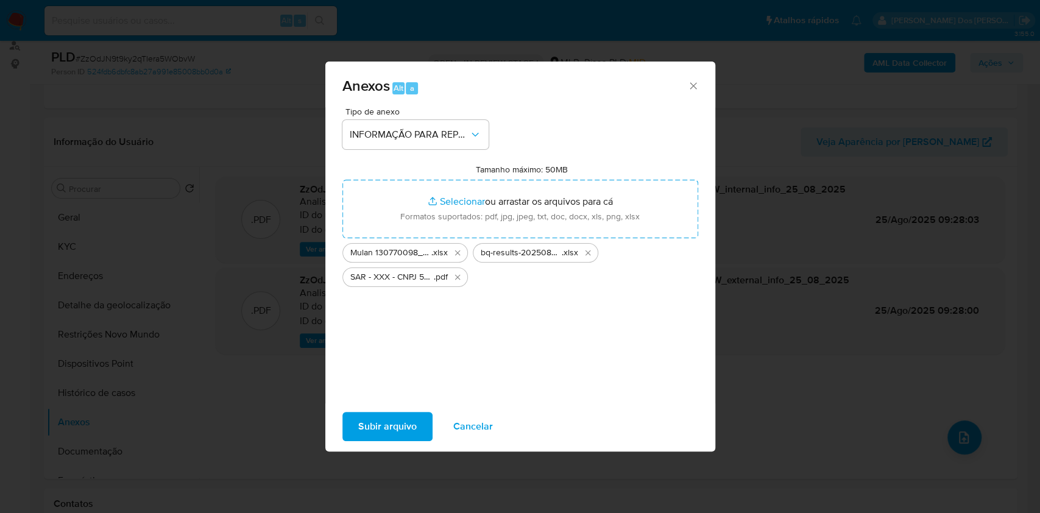
click at [373, 440] on span "Subir arquivo" at bounding box center [387, 426] width 59 height 27
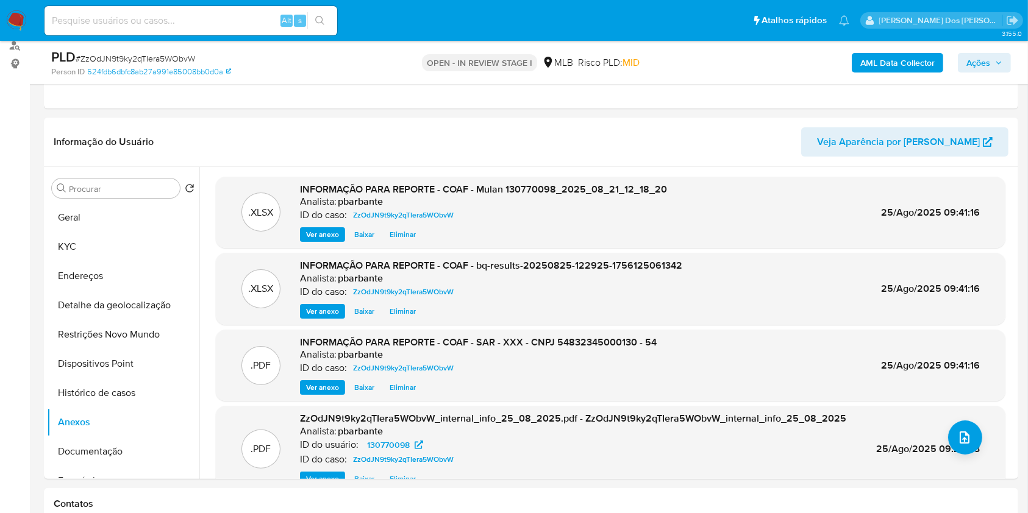
click at [999, 62] on icon "button" at bounding box center [998, 62] width 5 height 3
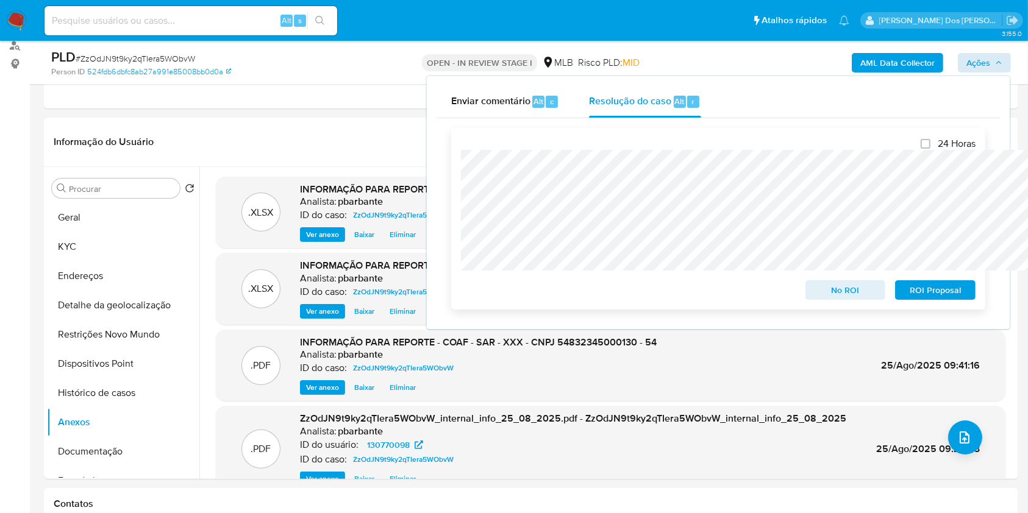
click at [945, 297] on span "ROI Proposal" at bounding box center [934, 290] width 63 height 17
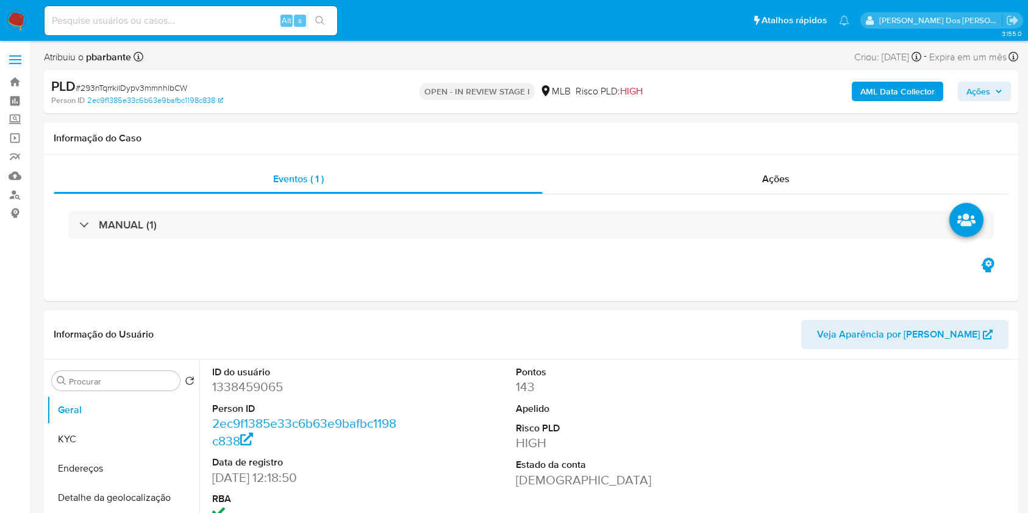
select select "10"
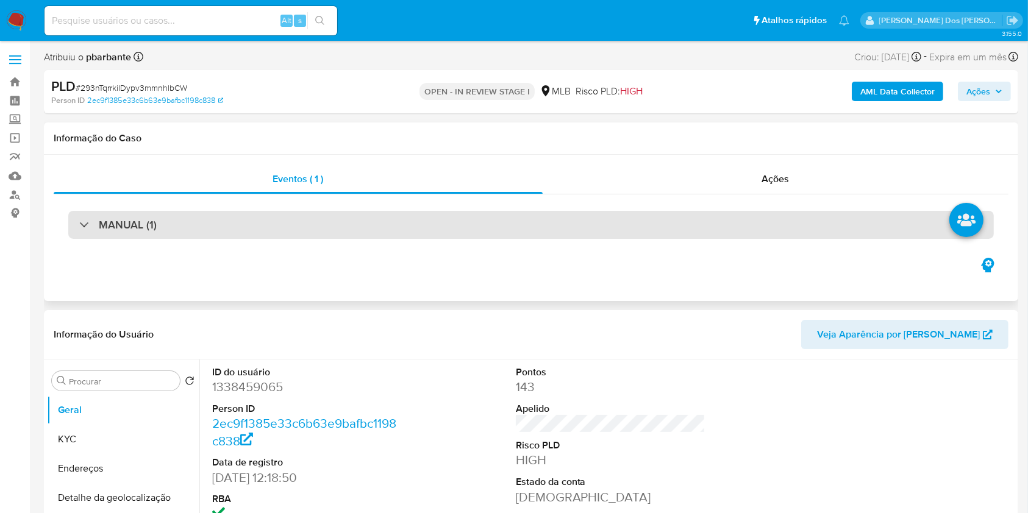
click at [411, 218] on div "MANUAL (1)" at bounding box center [530, 225] width 925 height 28
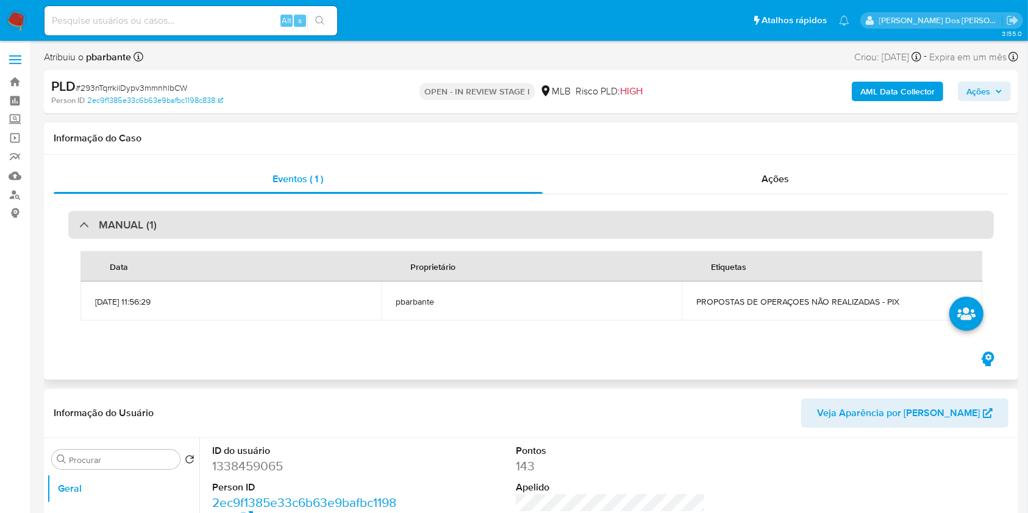
click at [411, 218] on div "MANUAL (1)" at bounding box center [530, 225] width 925 height 28
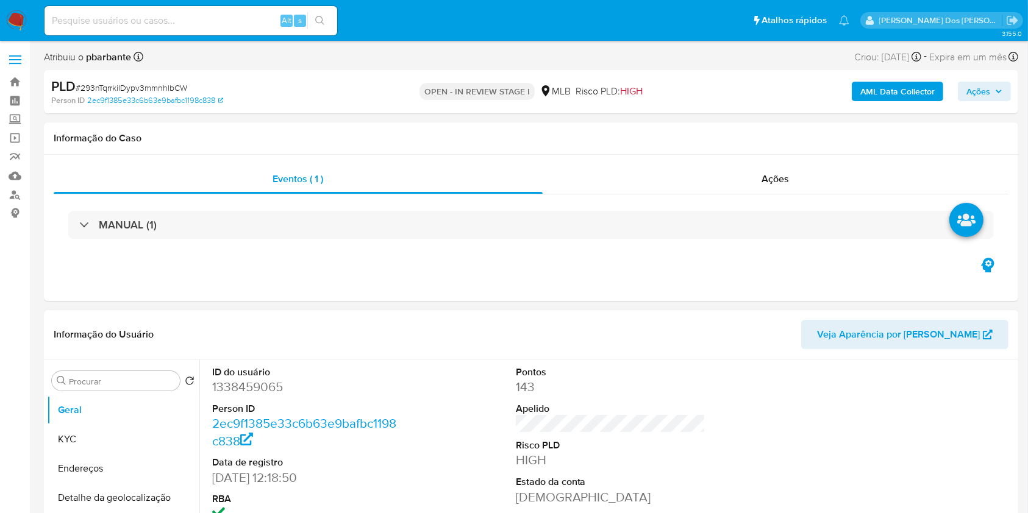
click at [256, 396] on dd "1338459065" at bounding box center [307, 386] width 190 height 17
copy dd "1338459065"
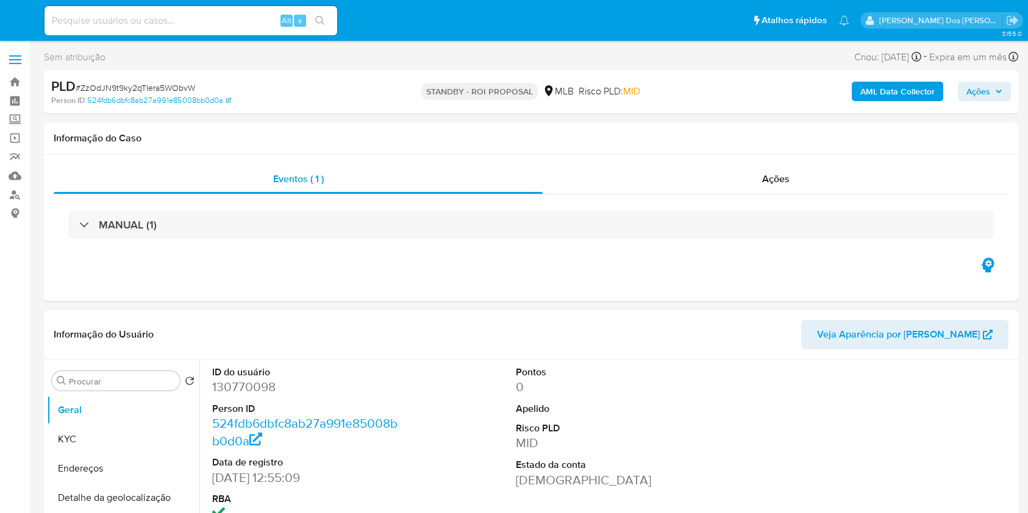
select select "10"
